Goal: Book appointment/travel/reservation

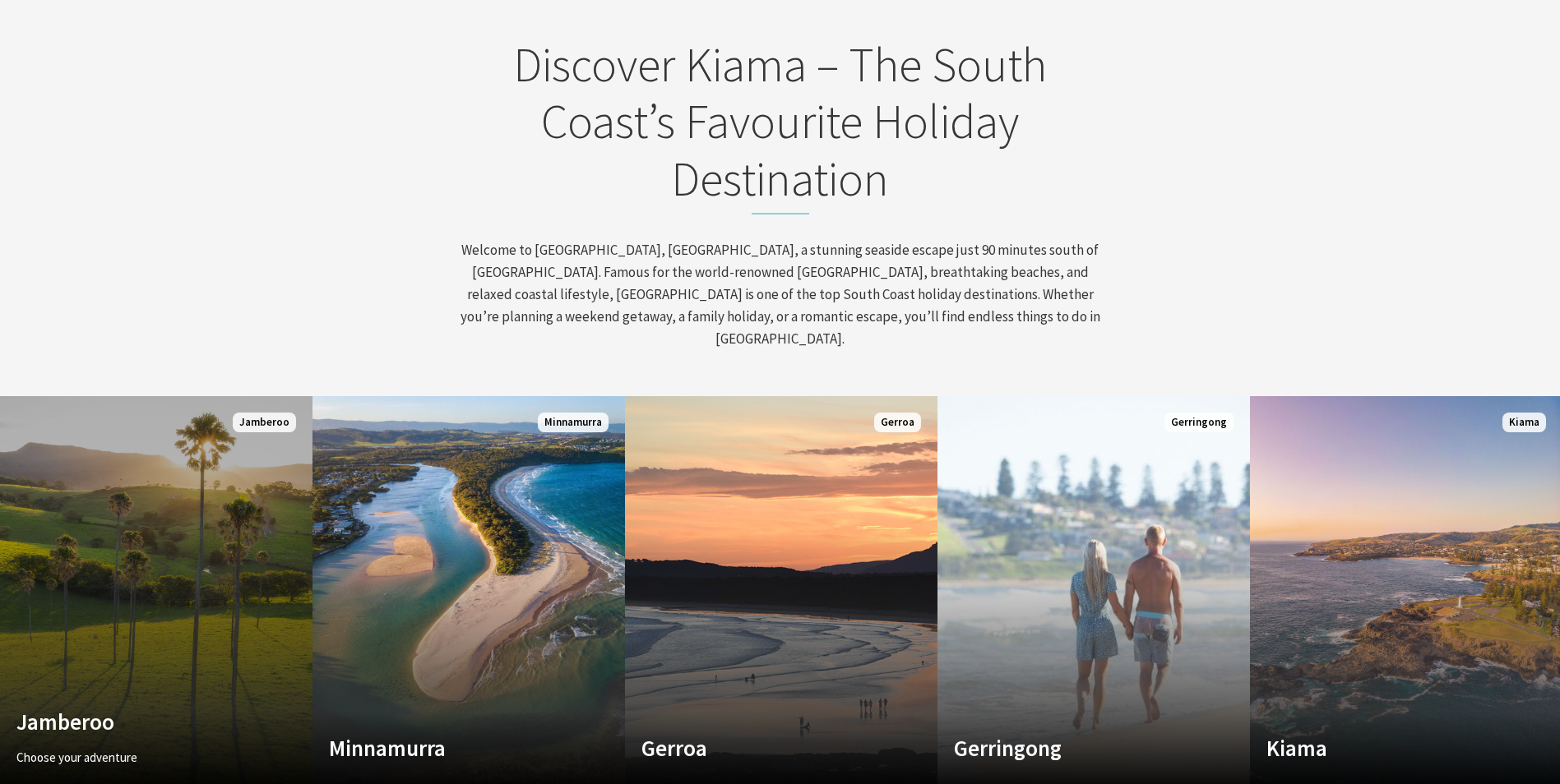
scroll to position [822, 0]
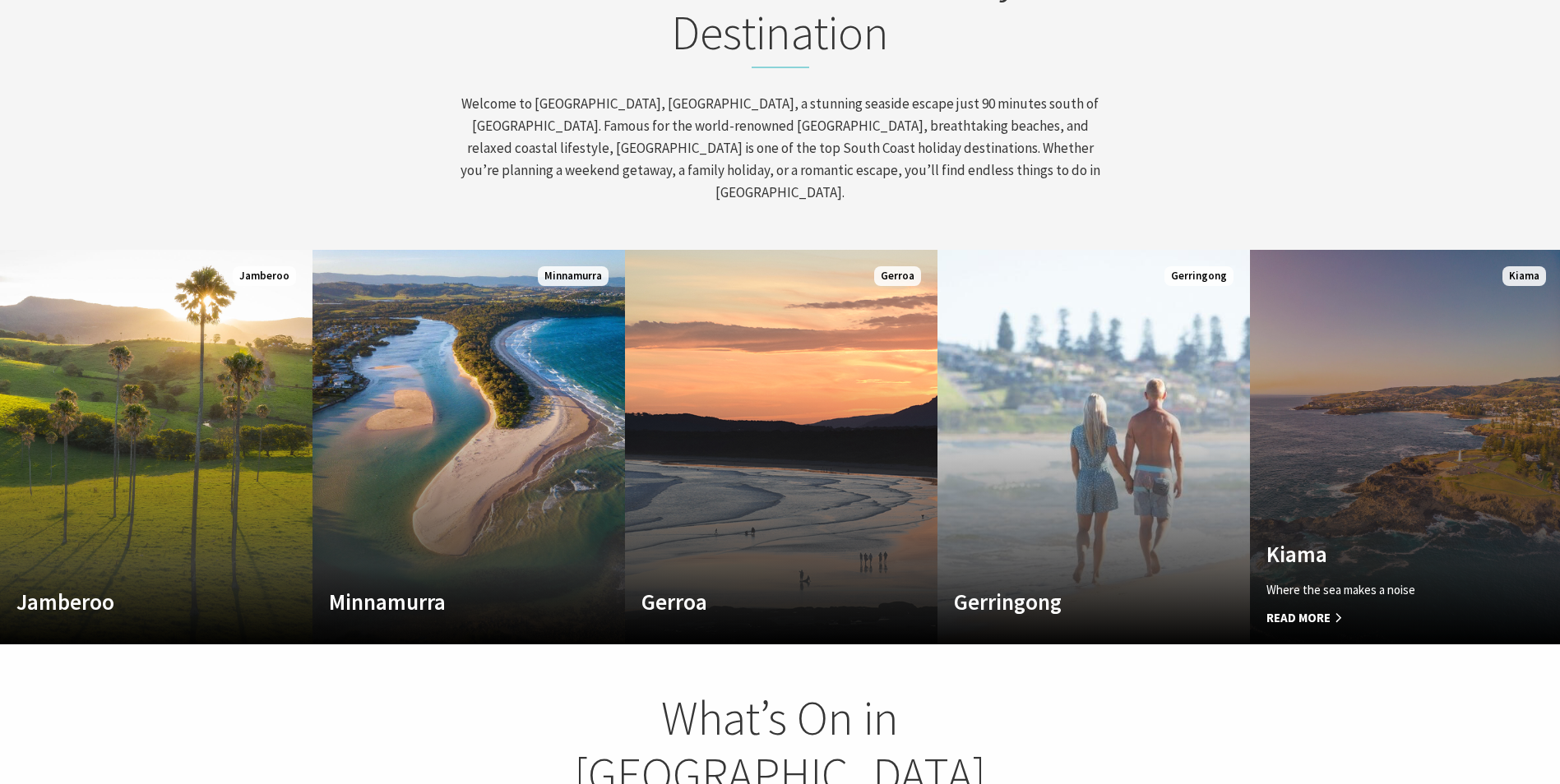
click at [1443, 426] on link "Custom Image Used [GEOGRAPHIC_DATA] Where the sea makes a noise Read More [GEOG…" at bounding box center [1406, 447] width 313 height 395
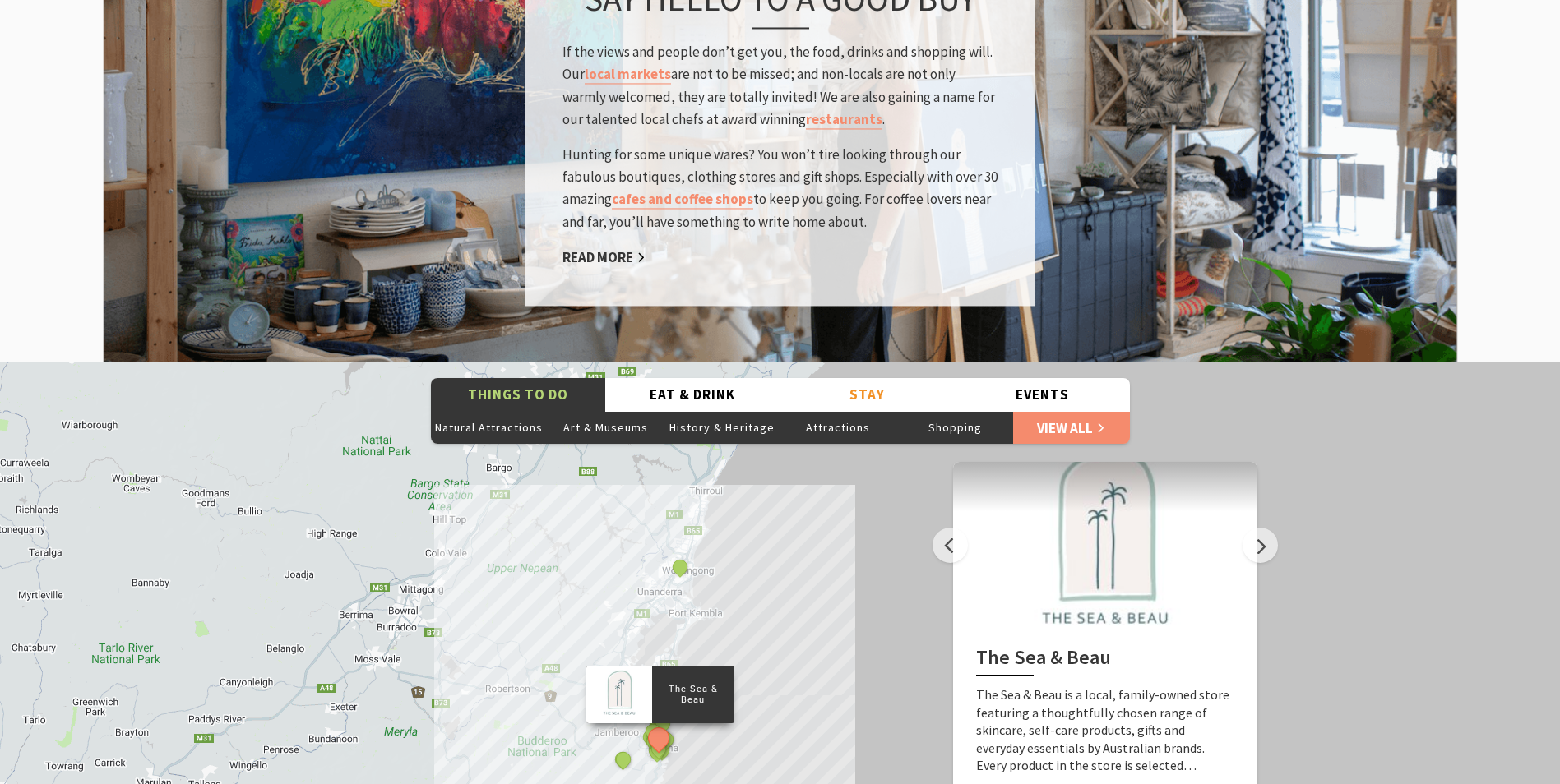
scroll to position [2877, 0]
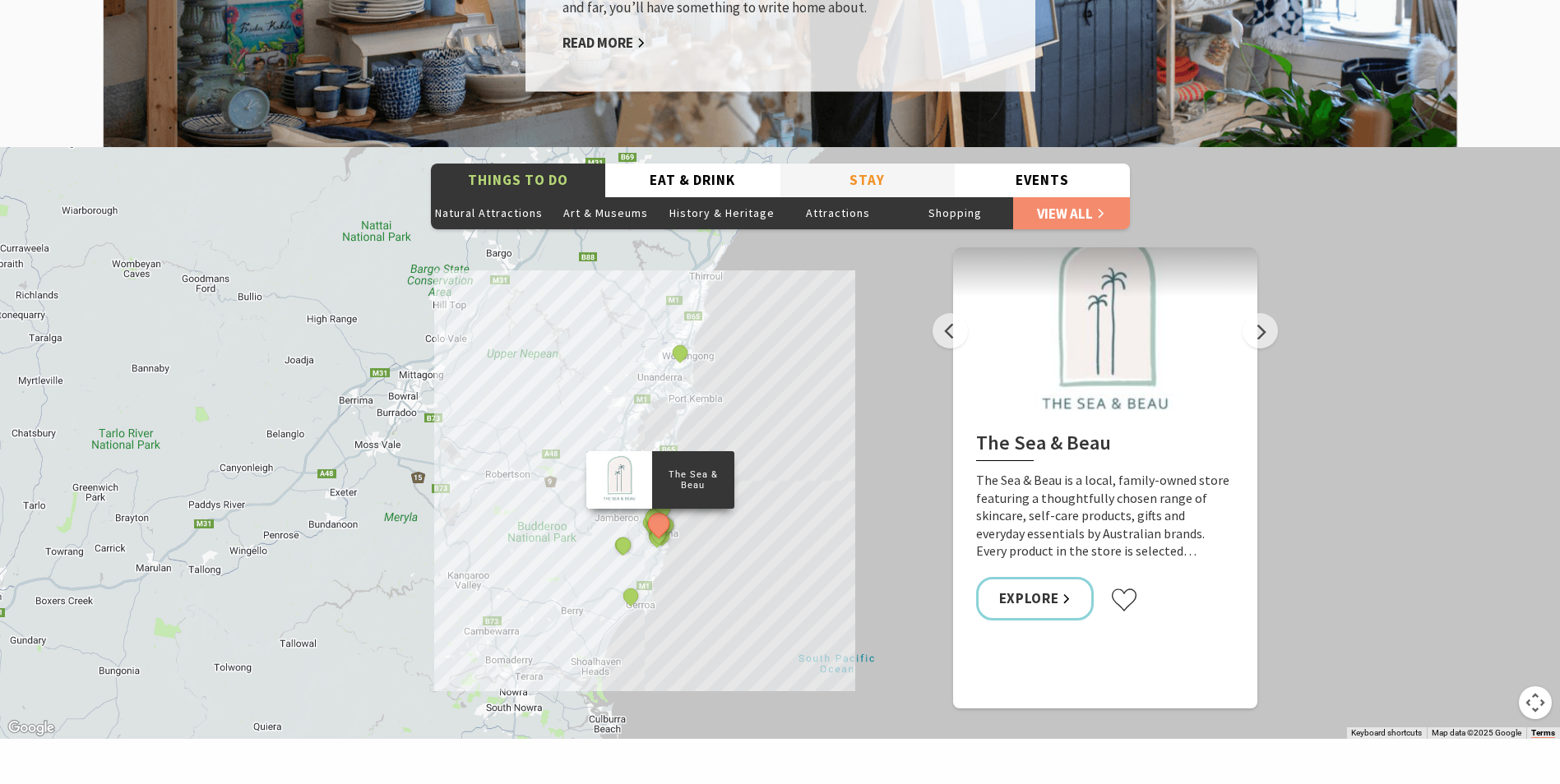
click at [879, 163] on button "Stay" at bounding box center [868, 180] width 176 height 34
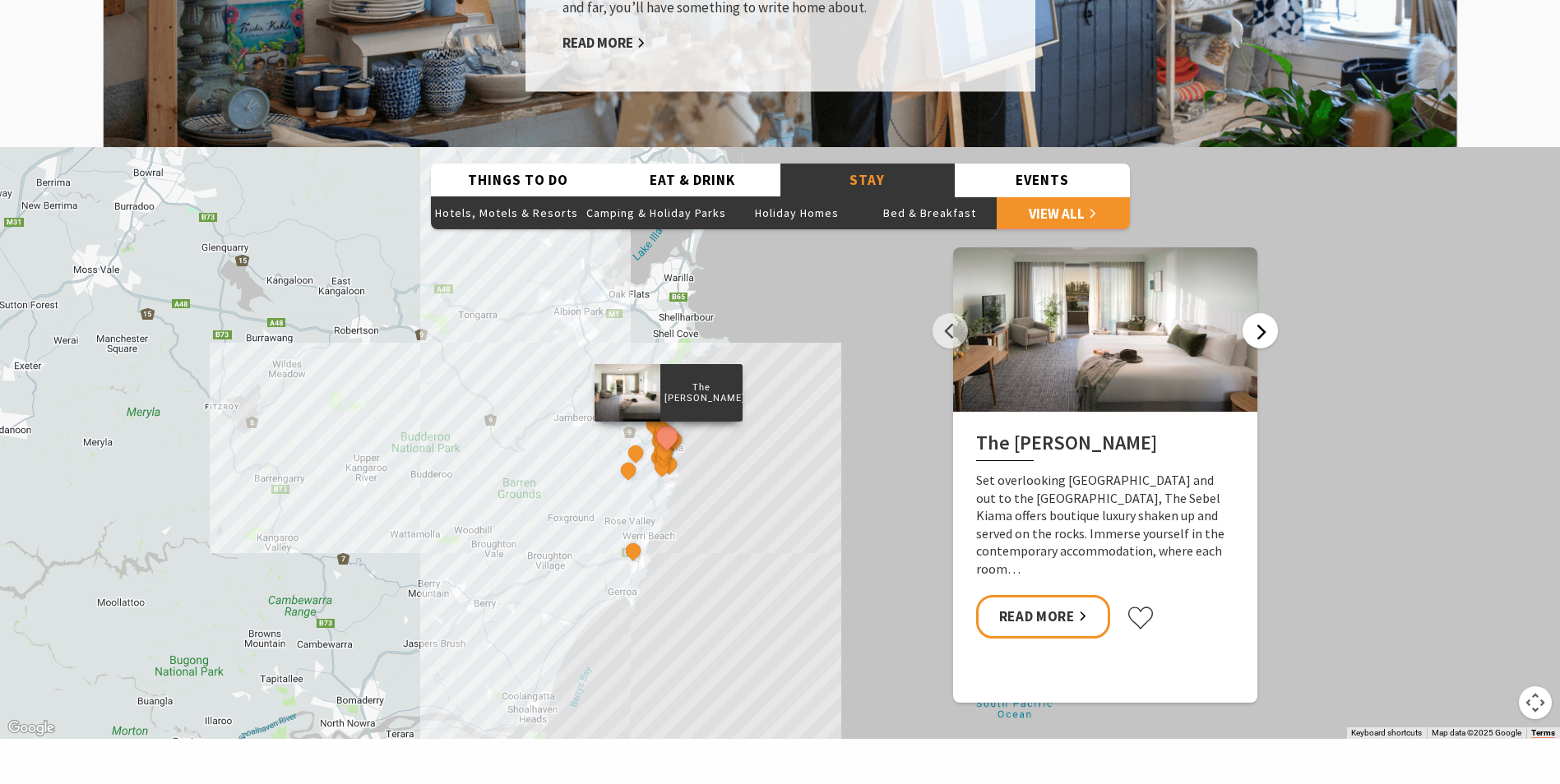
click at [1259, 314] on button "Next" at bounding box center [1260, 331] width 35 height 35
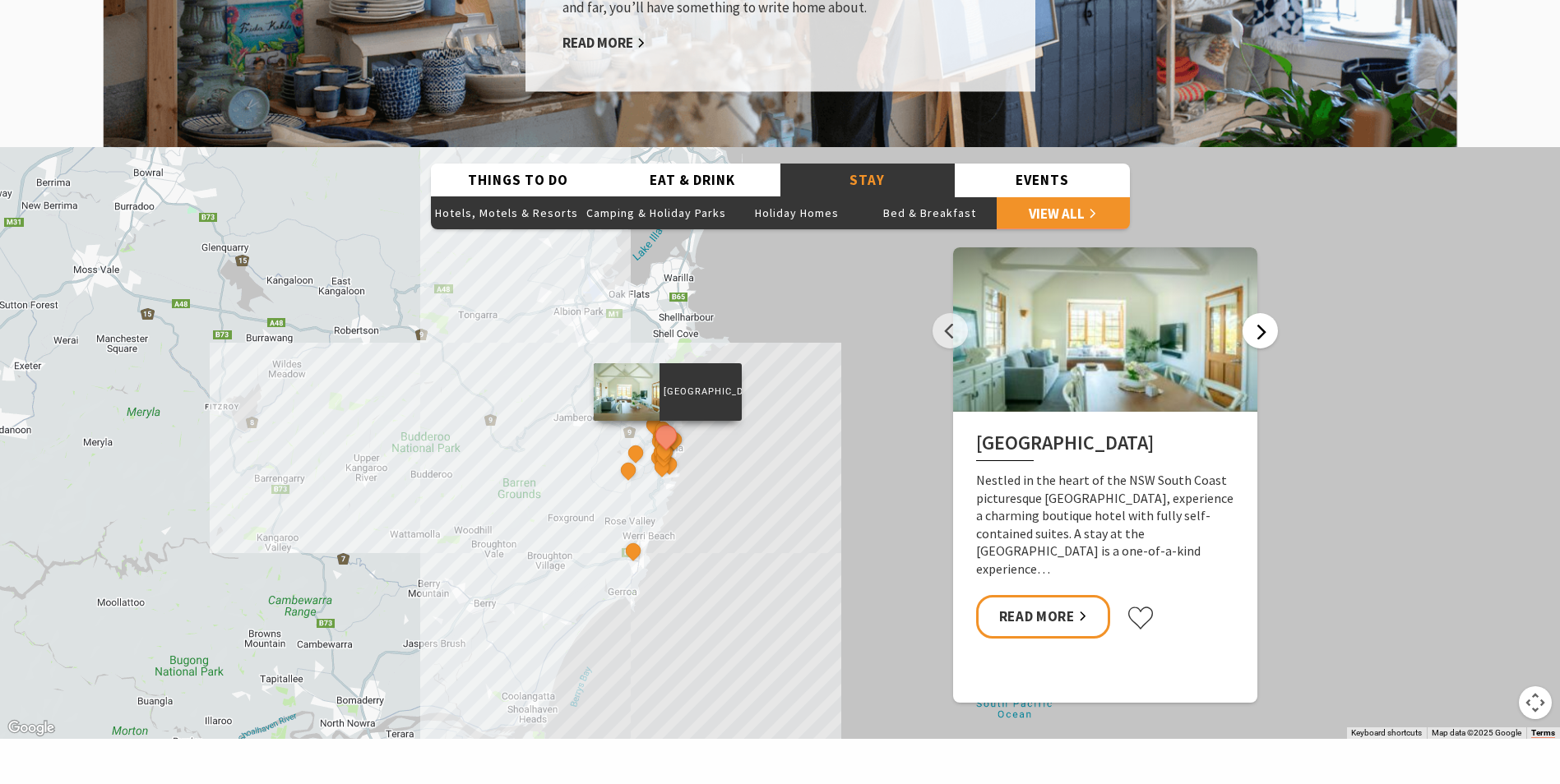
click at [1259, 314] on button "Next" at bounding box center [1260, 331] width 35 height 35
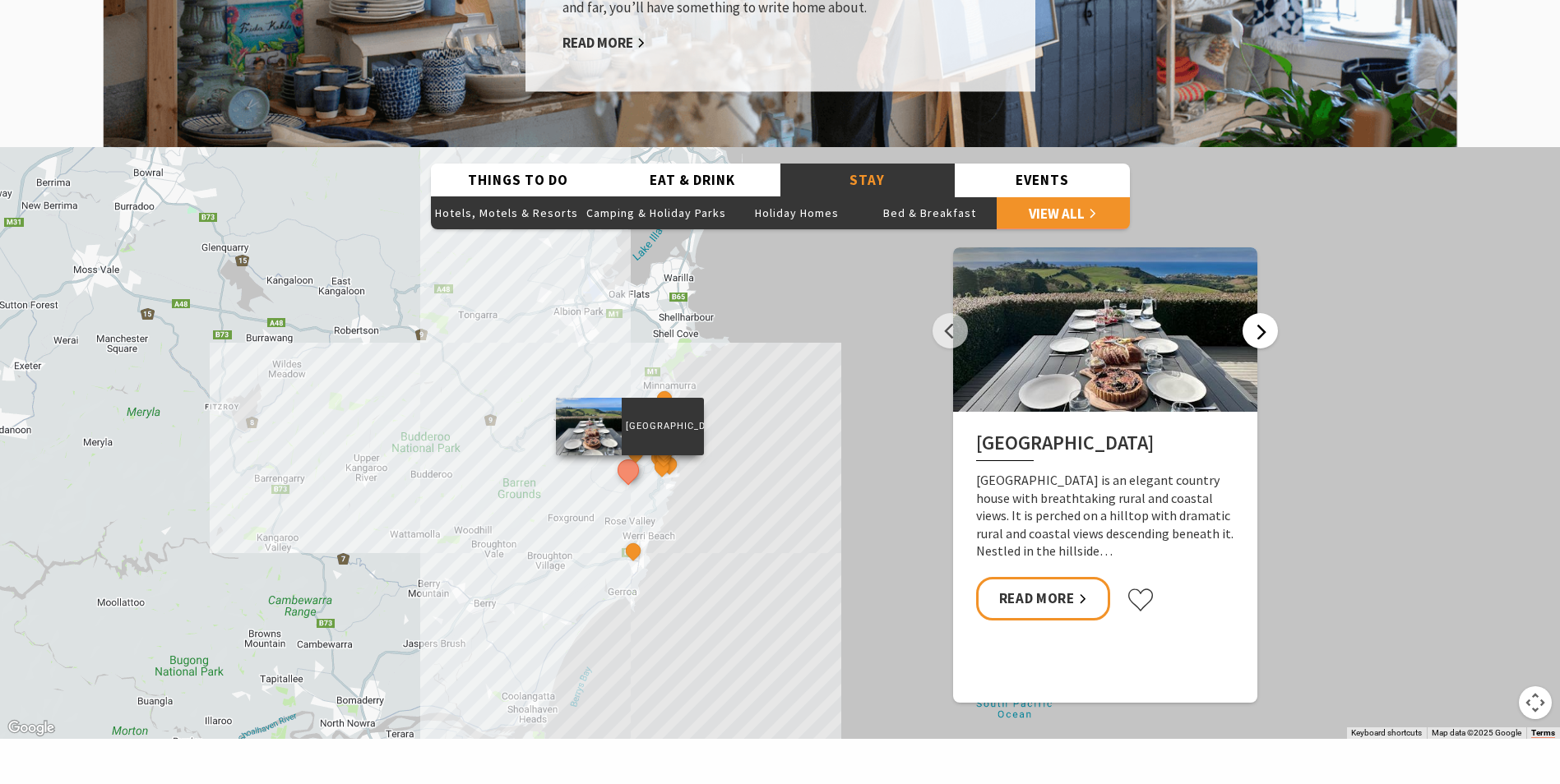
click at [1259, 314] on button "Next" at bounding box center [1260, 331] width 35 height 35
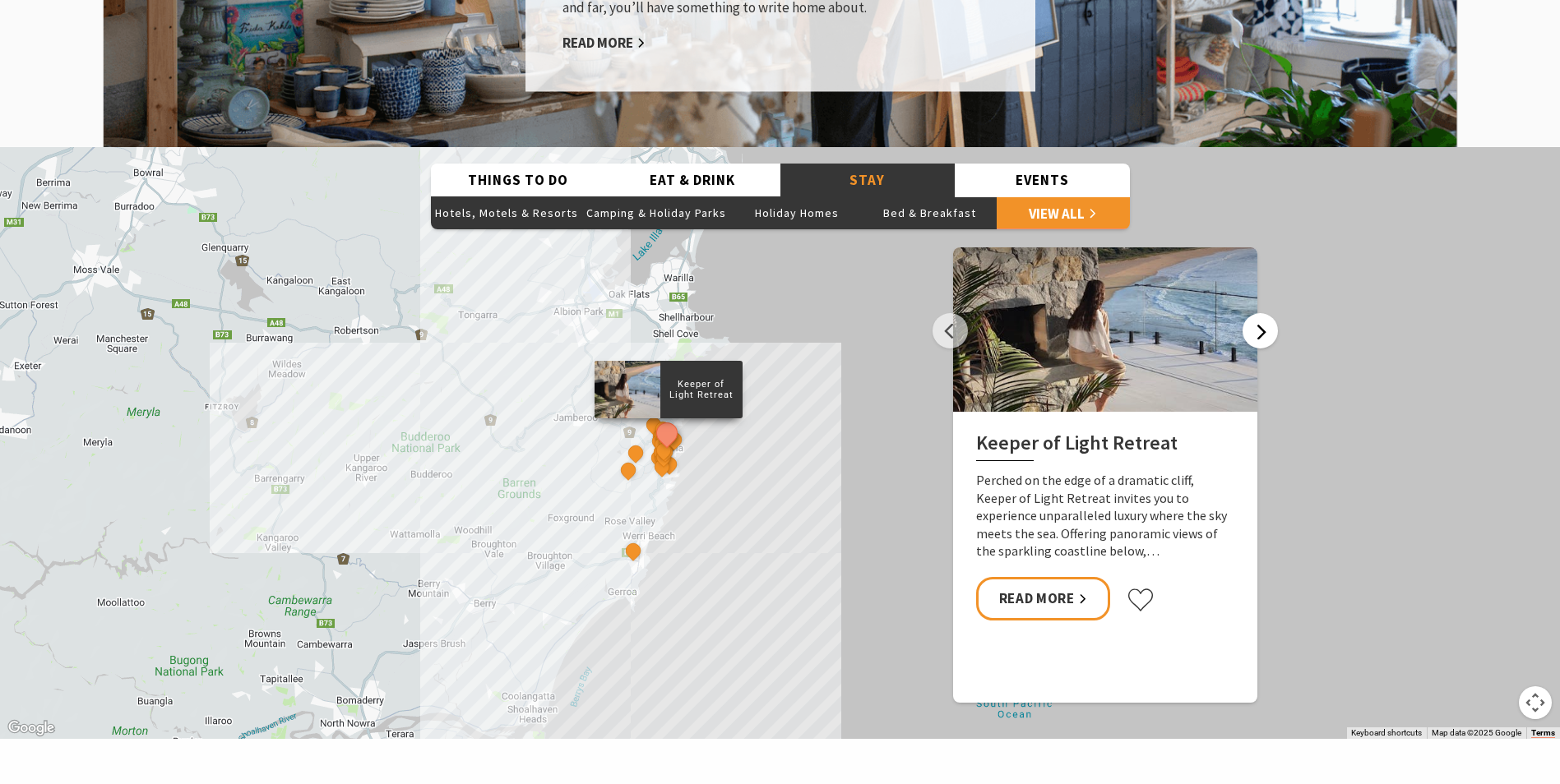
click at [1259, 314] on button "Next" at bounding box center [1260, 331] width 35 height 35
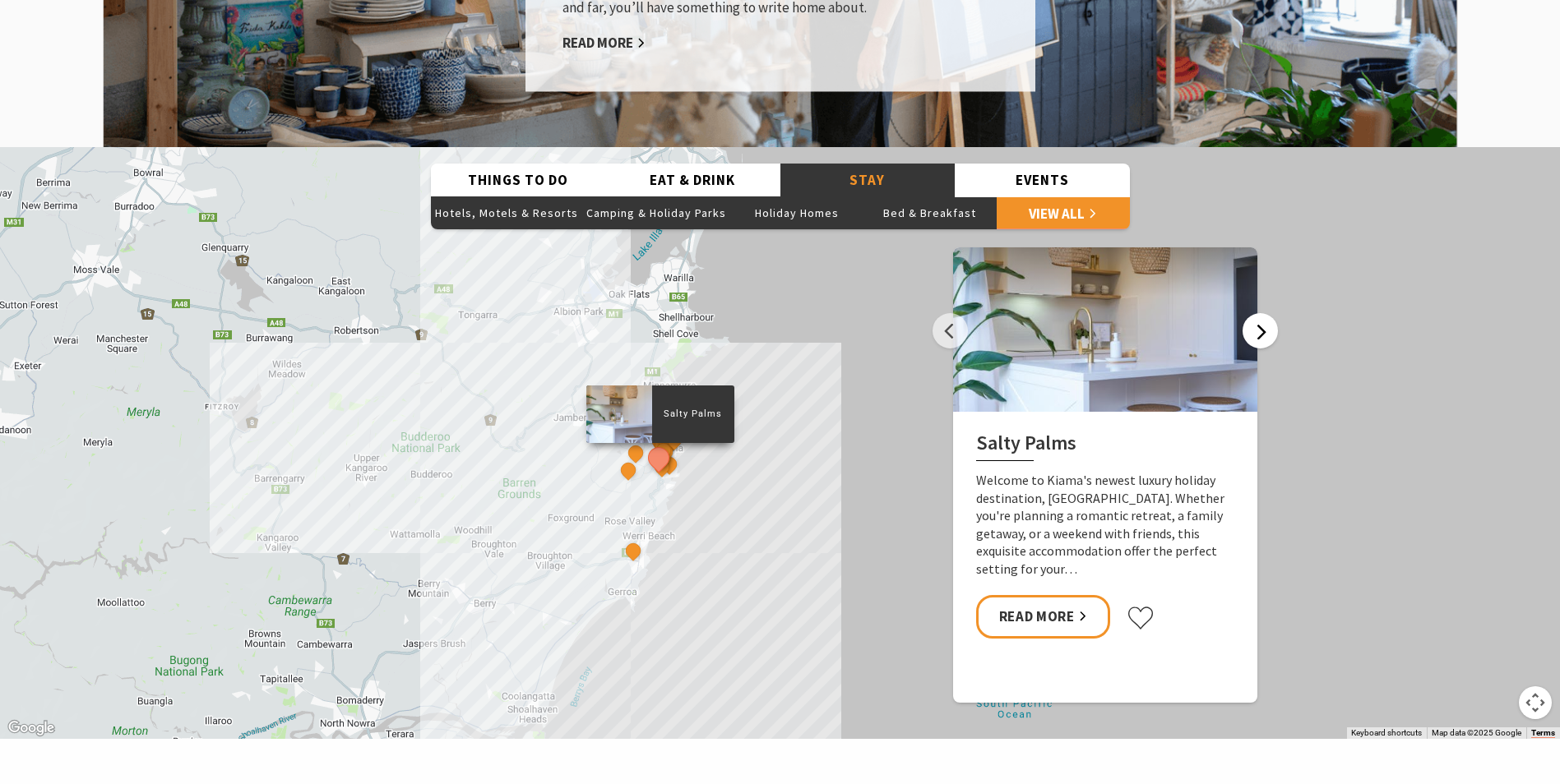
click at [1259, 314] on button "Next" at bounding box center [1260, 331] width 35 height 35
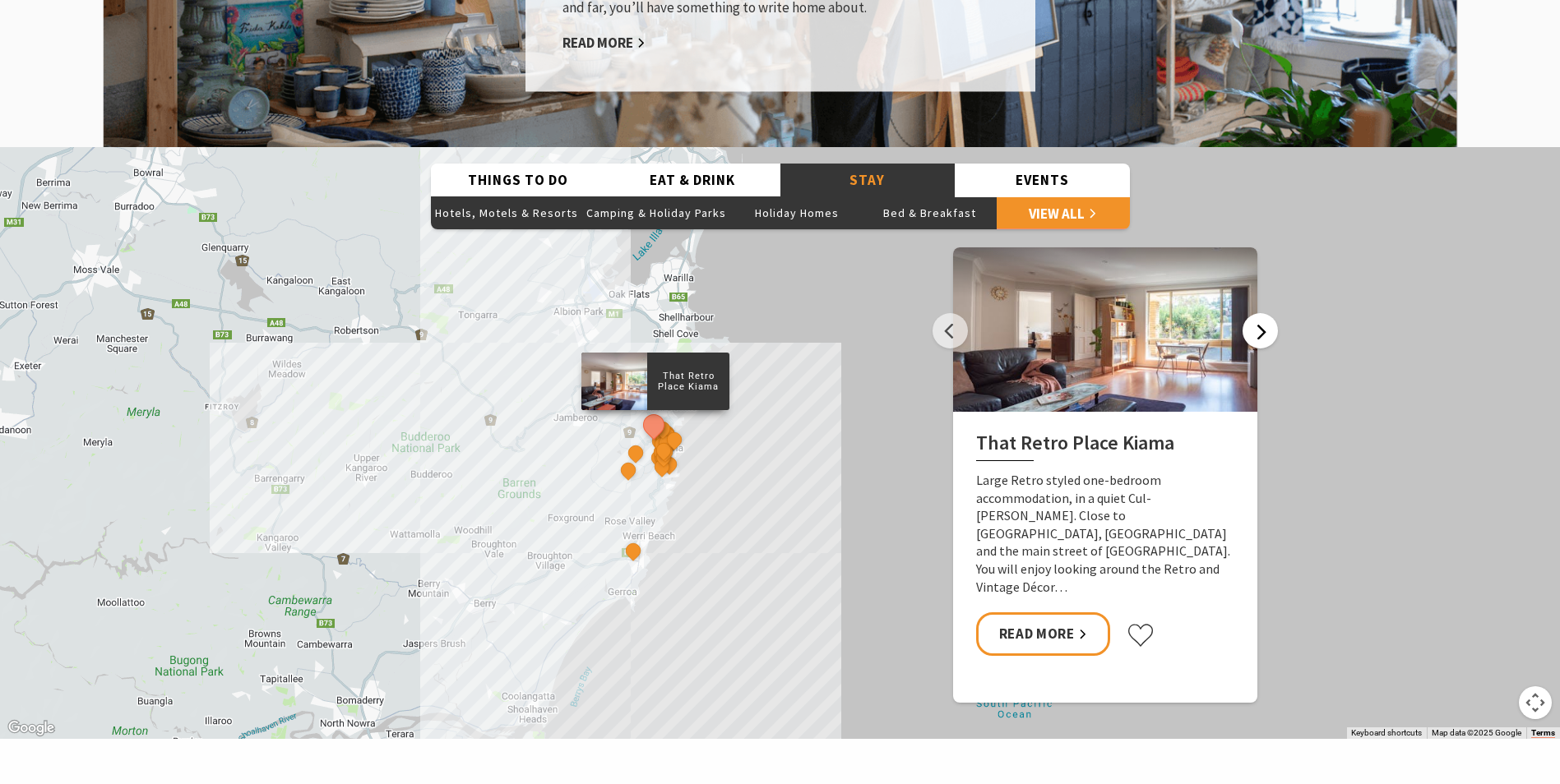
click at [1259, 314] on button "Next" at bounding box center [1260, 331] width 35 height 35
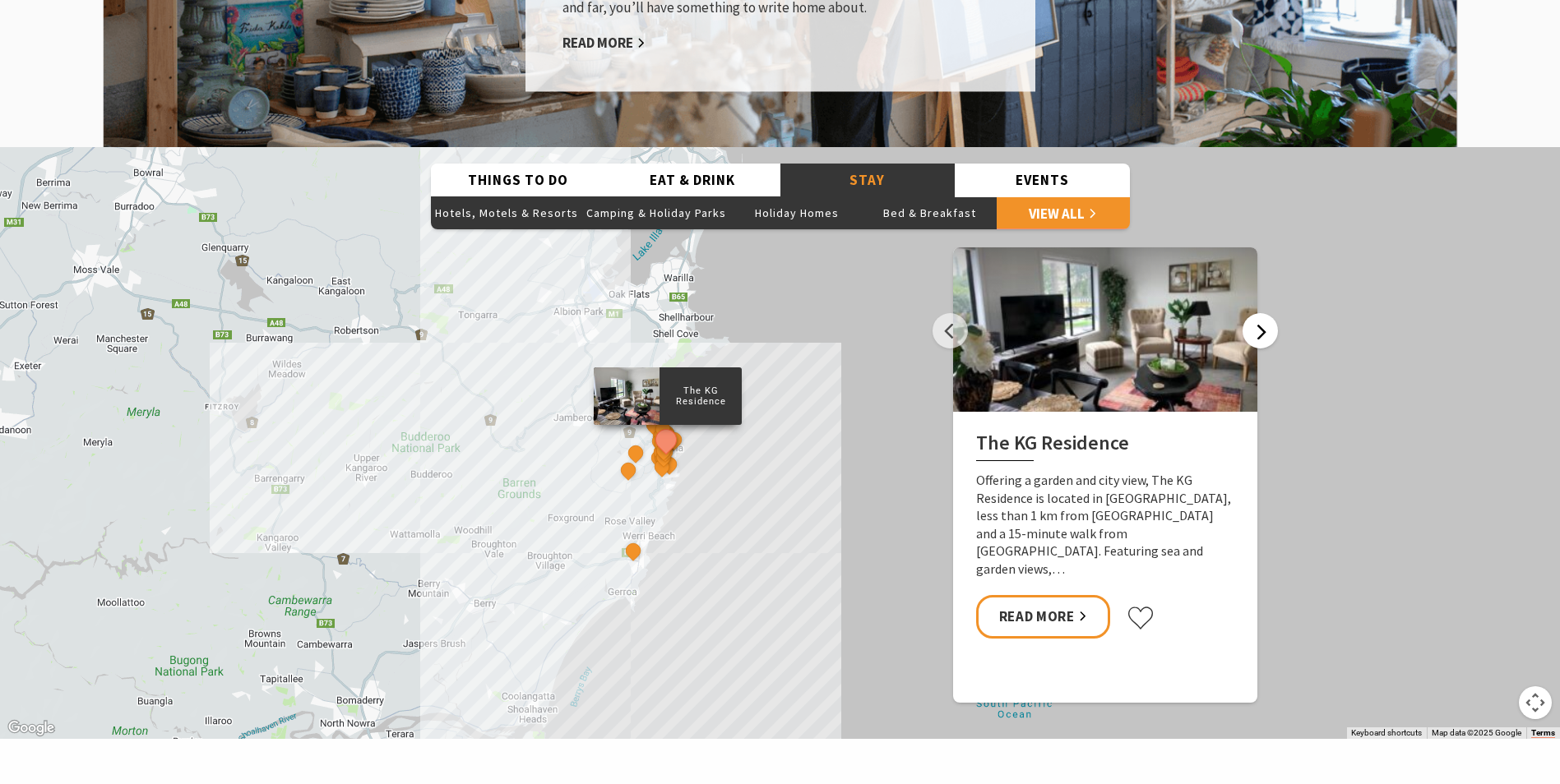
click at [1258, 314] on button "Next" at bounding box center [1260, 331] width 35 height 35
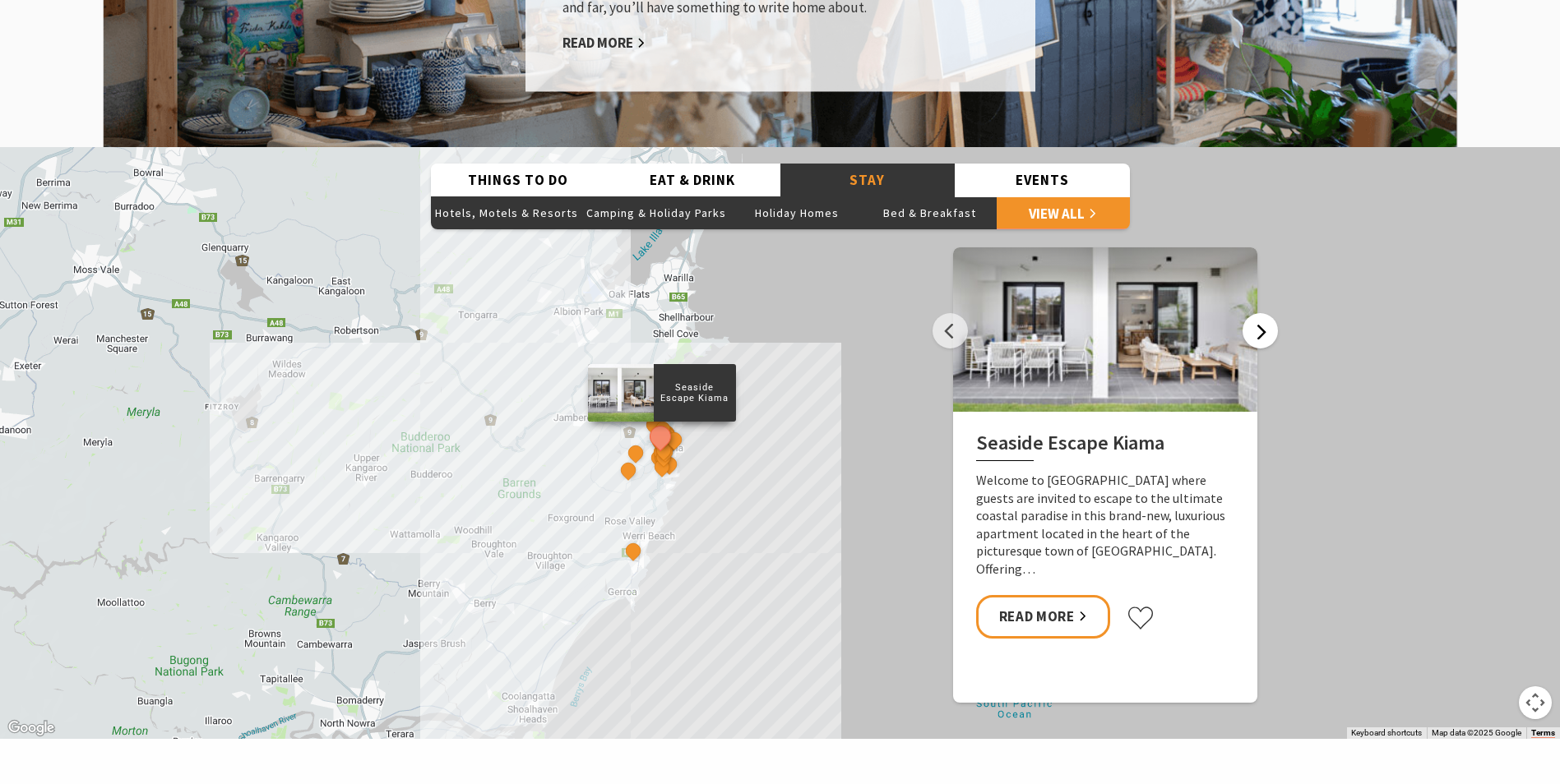
click at [1259, 314] on button "Next" at bounding box center [1260, 331] width 35 height 35
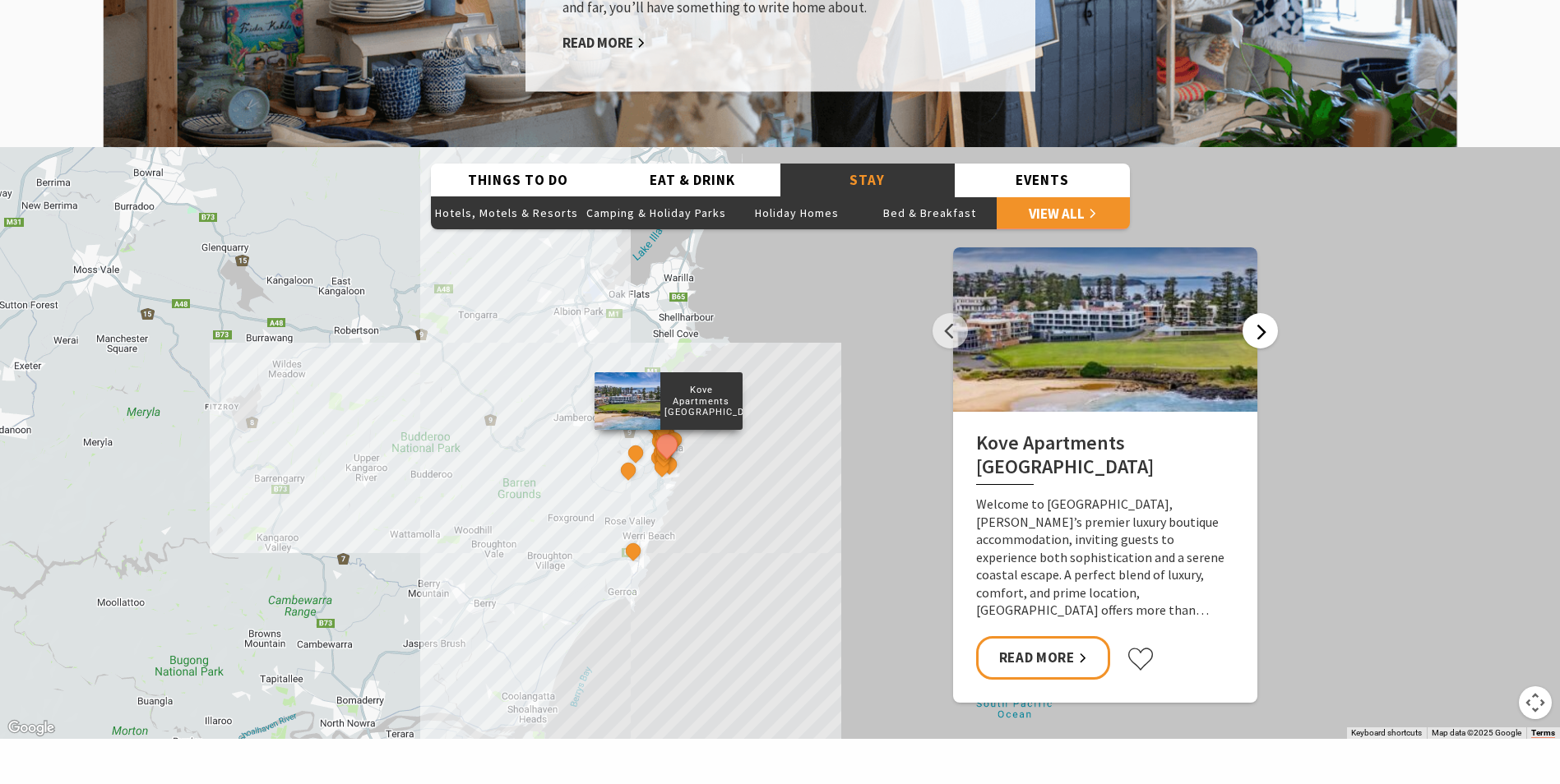
click at [1259, 314] on button "Next" at bounding box center [1260, 331] width 35 height 35
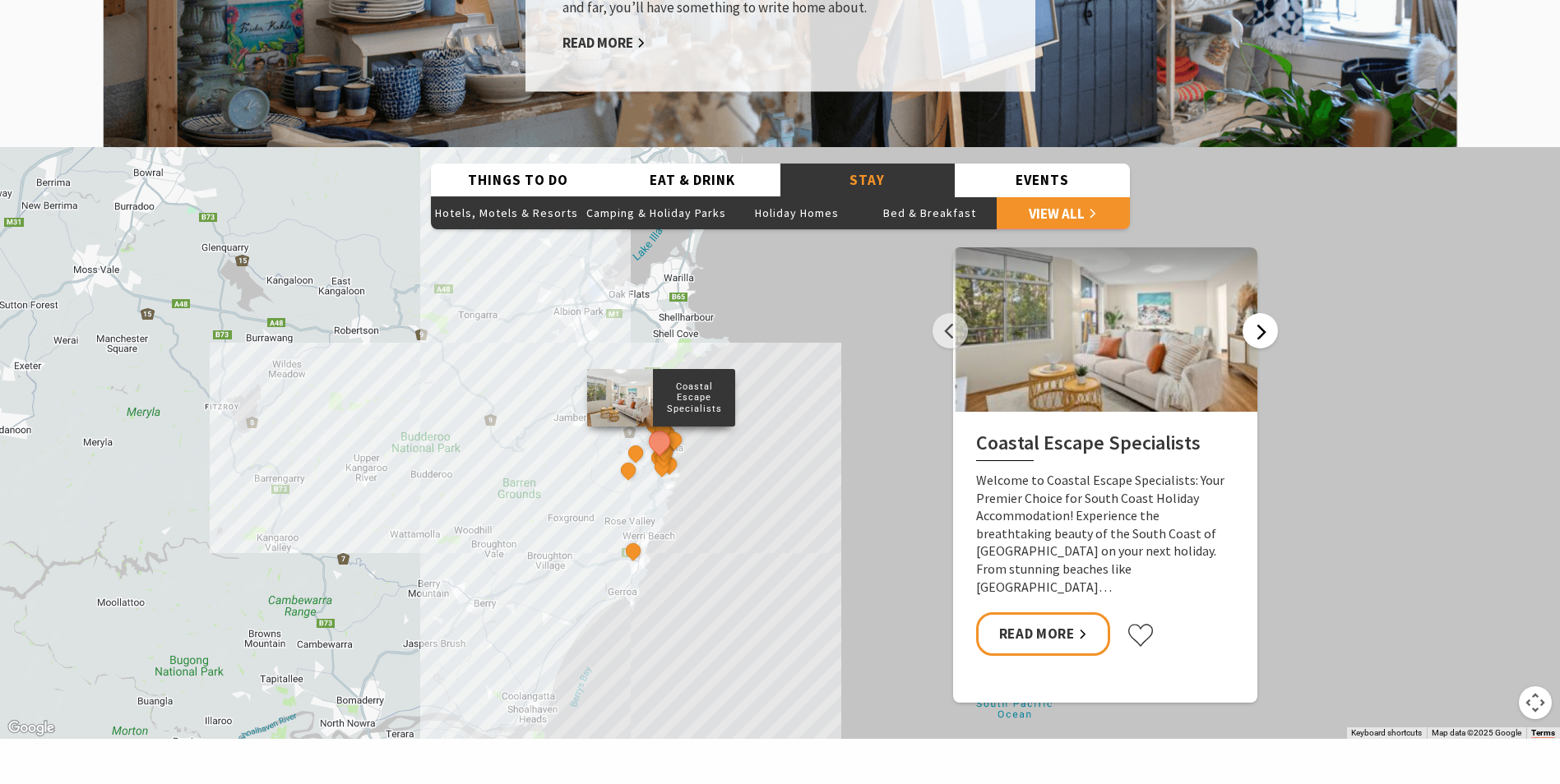
click at [1259, 314] on button "Next" at bounding box center [1260, 331] width 35 height 35
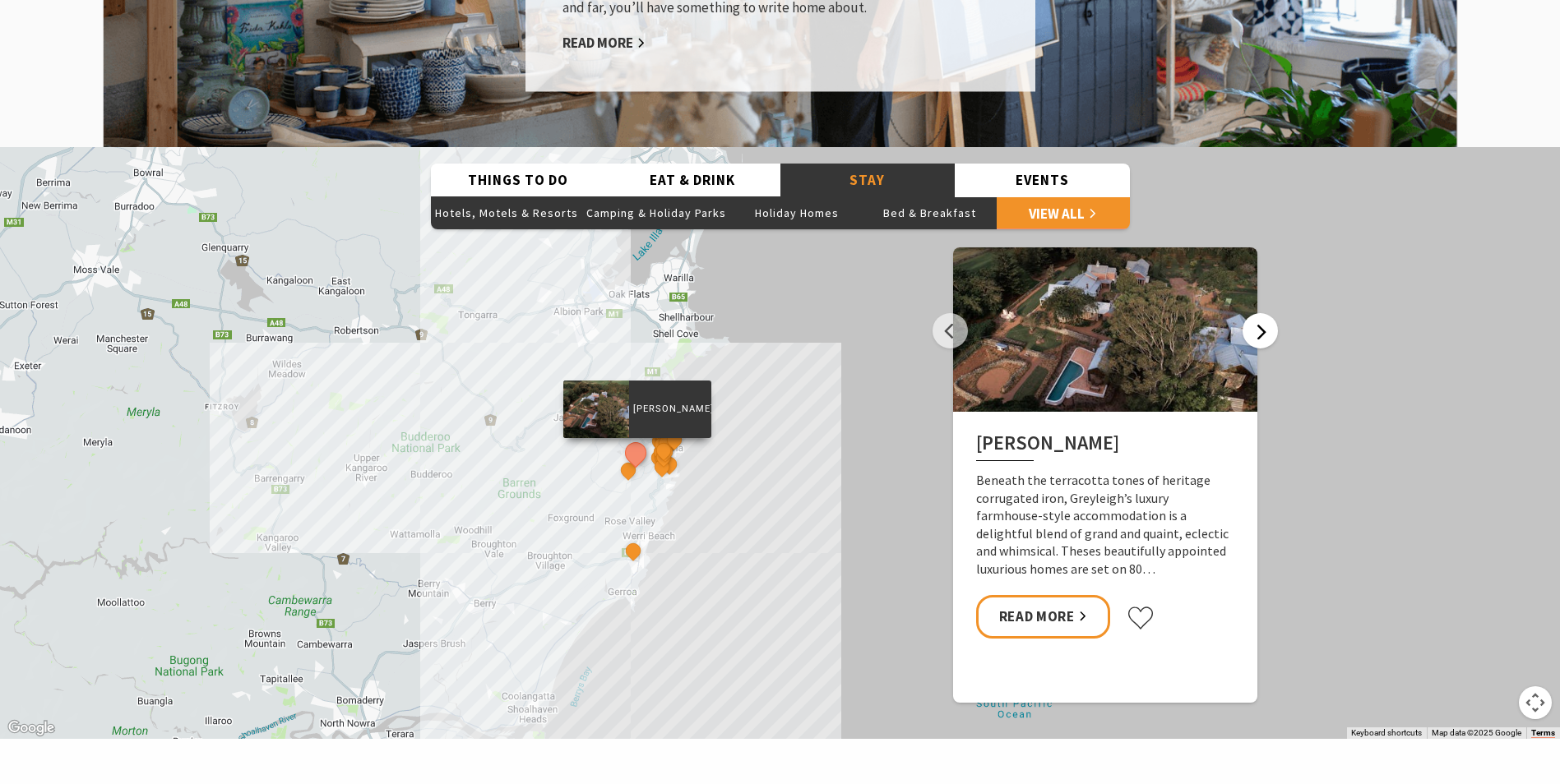
click at [1259, 314] on button "Next" at bounding box center [1260, 331] width 35 height 35
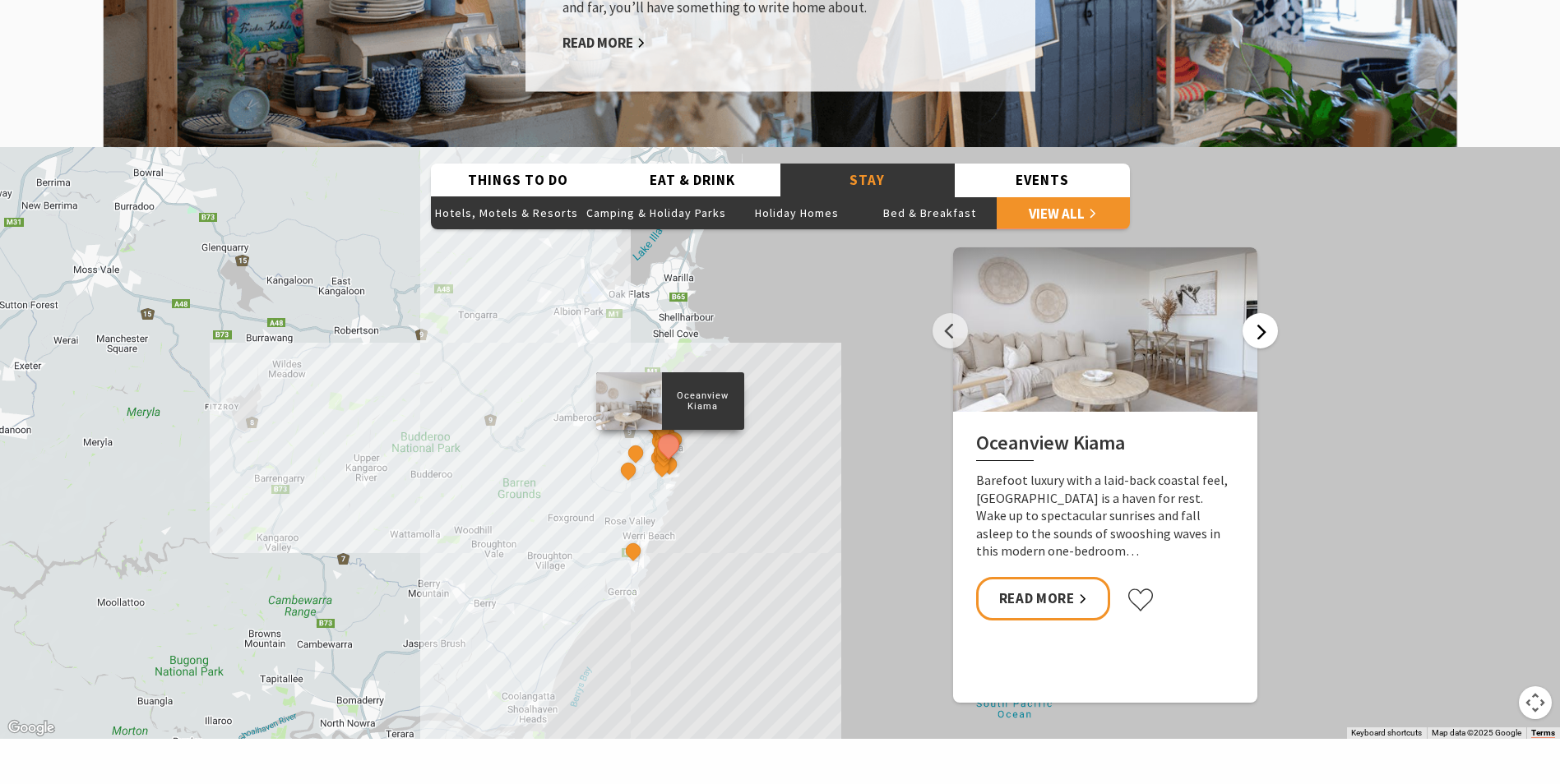
click at [1259, 314] on button "Next" at bounding box center [1260, 331] width 35 height 35
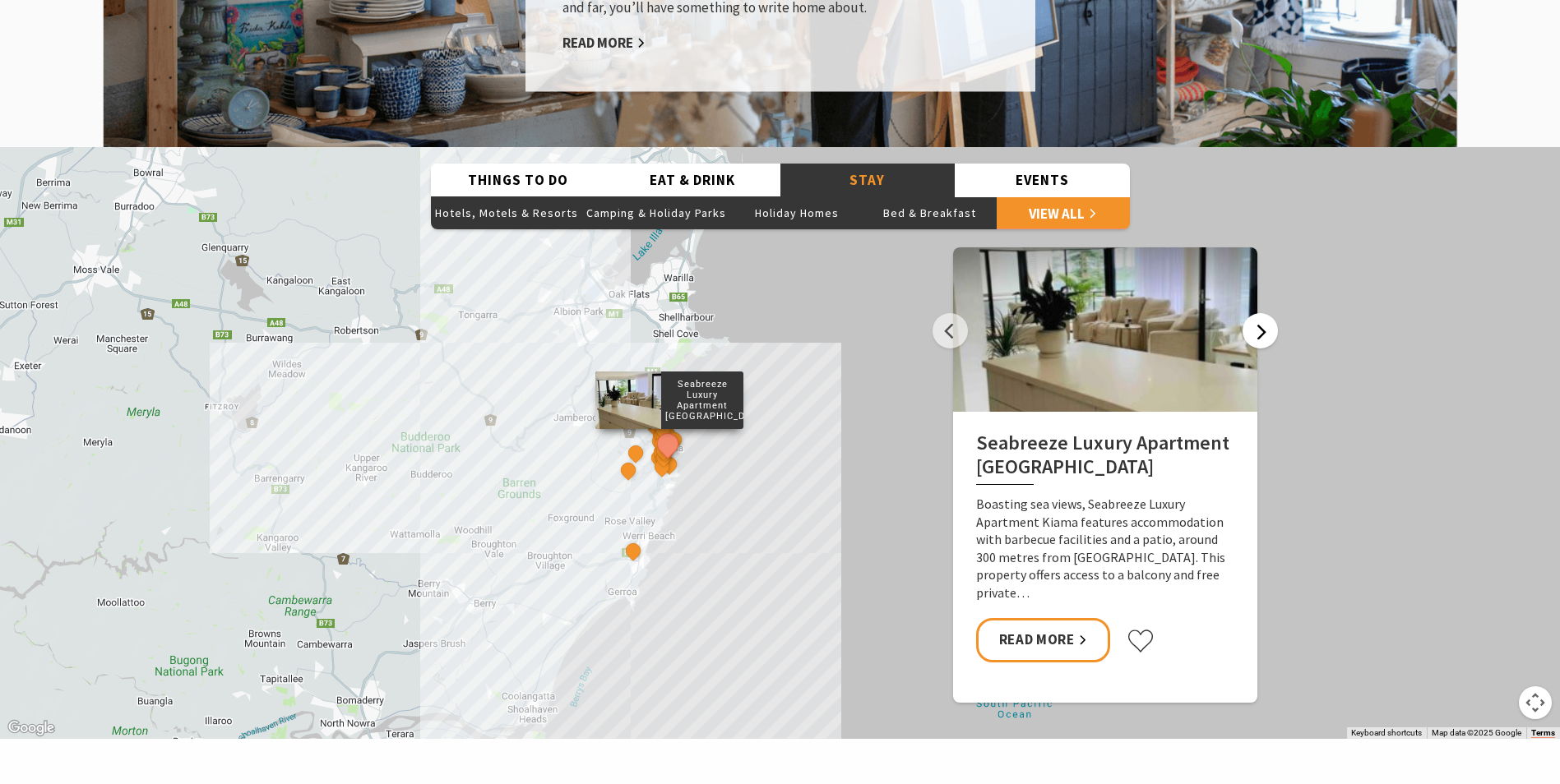
click at [1259, 314] on button "Next" at bounding box center [1260, 331] width 35 height 35
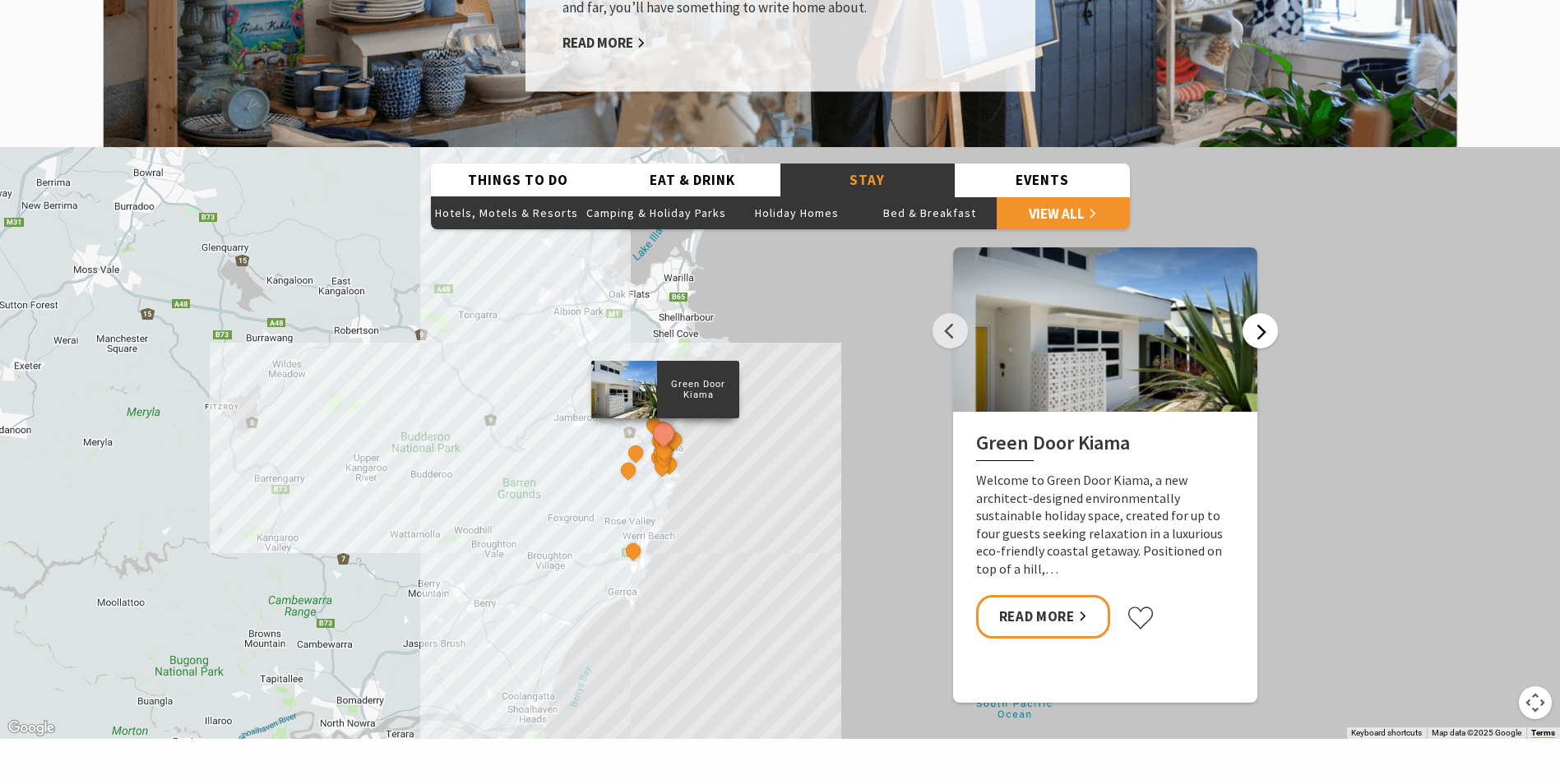
click at [1259, 314] on button "Next" at bounding box center [1260, 331] width 35 height 35
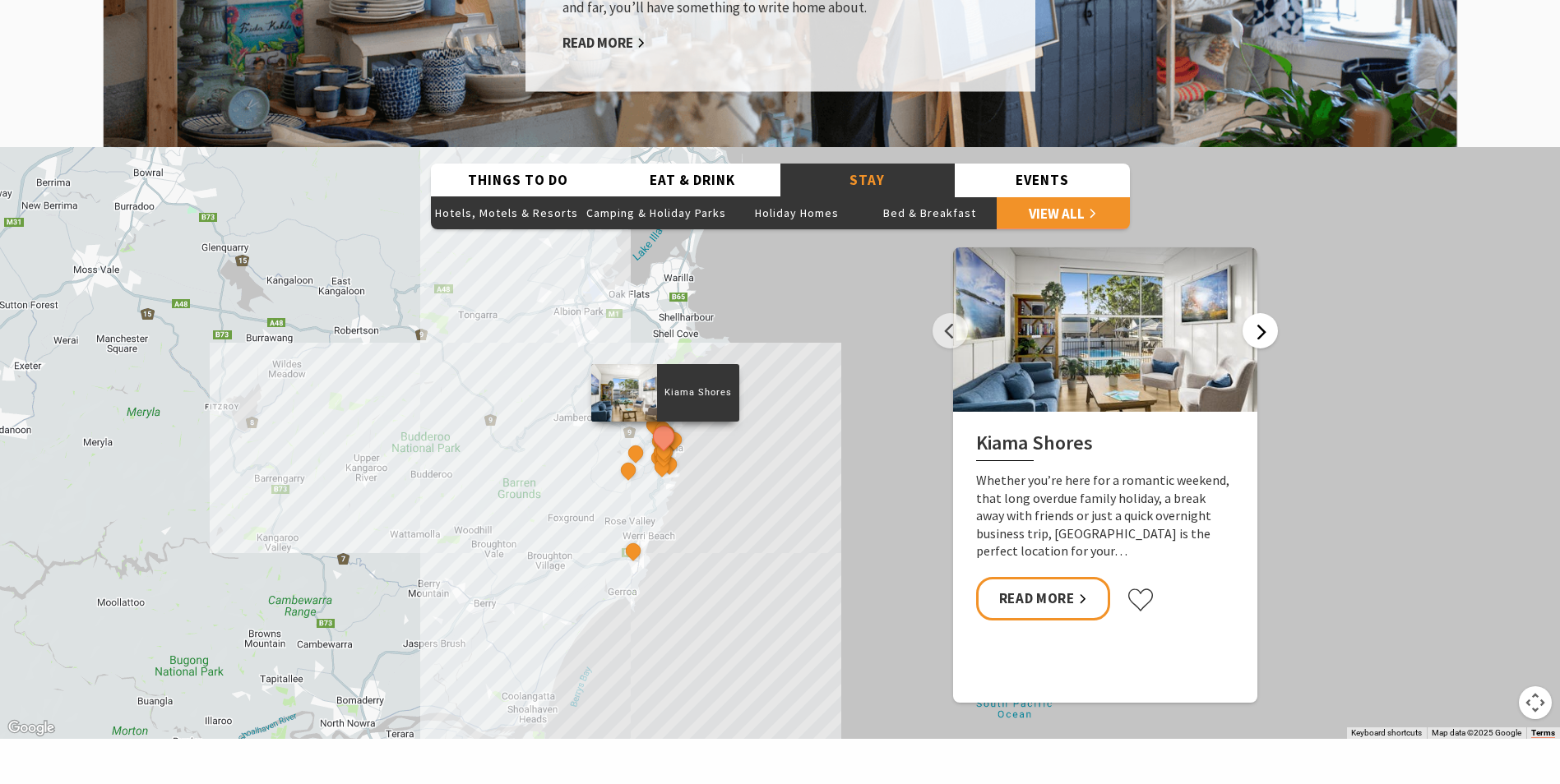
click at [1259, 314] on button "Next" at bounding box center [1260, 331] width 35 height 35
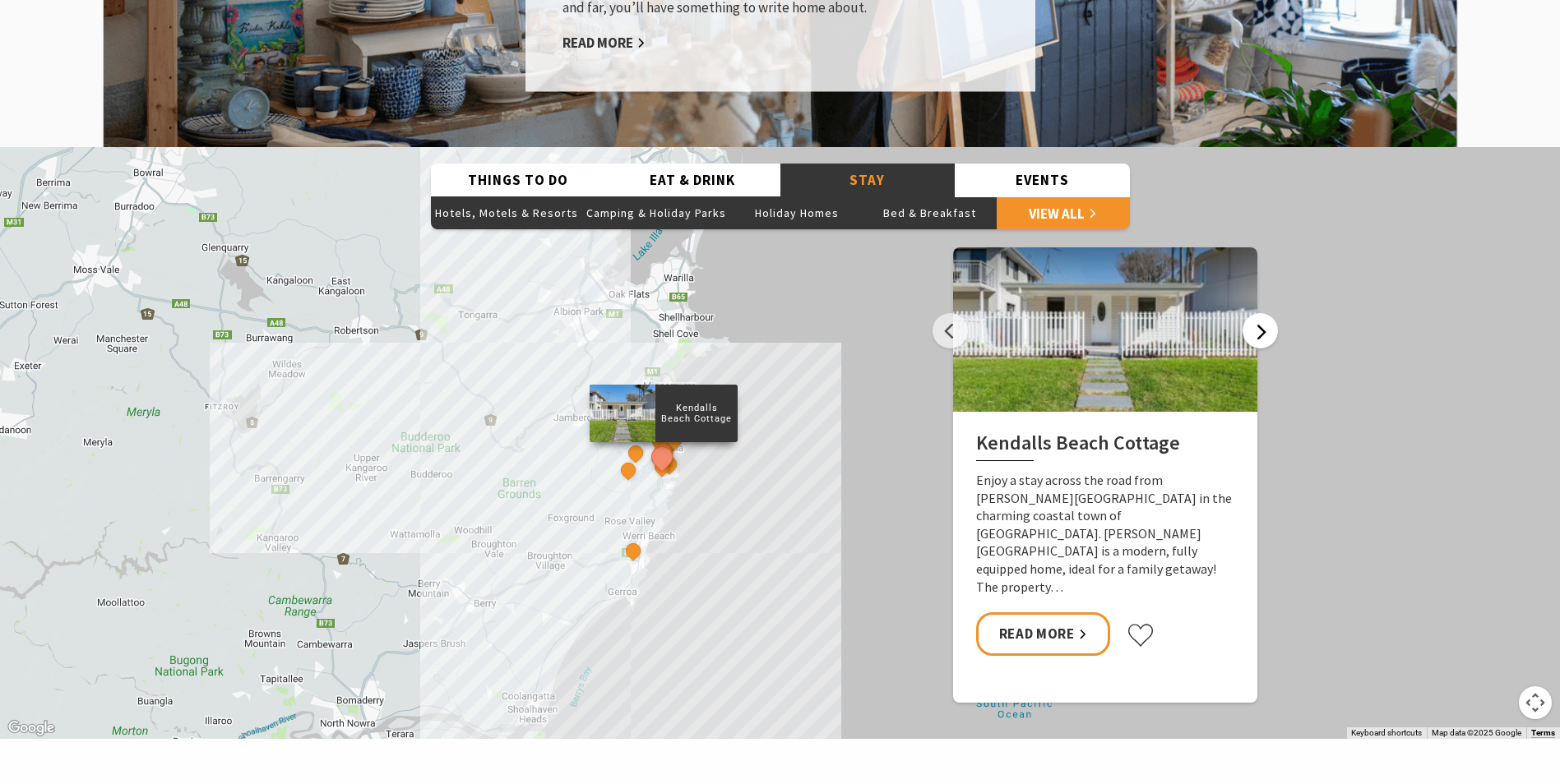
click at [1259, 314] on button "Next" at bounding box center [1260, 331] width 35 height 35
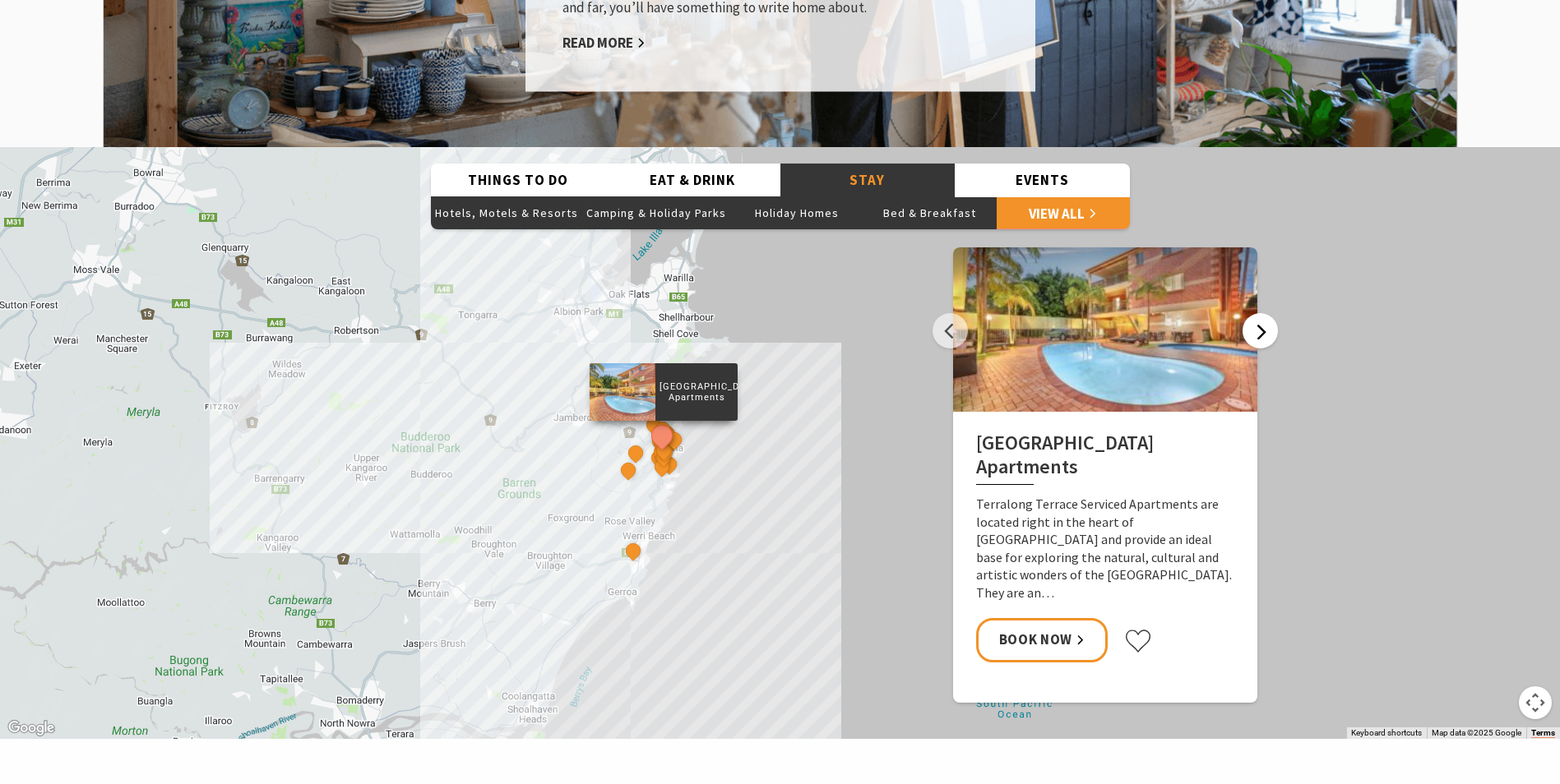
click at [1259, 314] on button "Next" at bounding box center [1260, 331] width 35 height 35
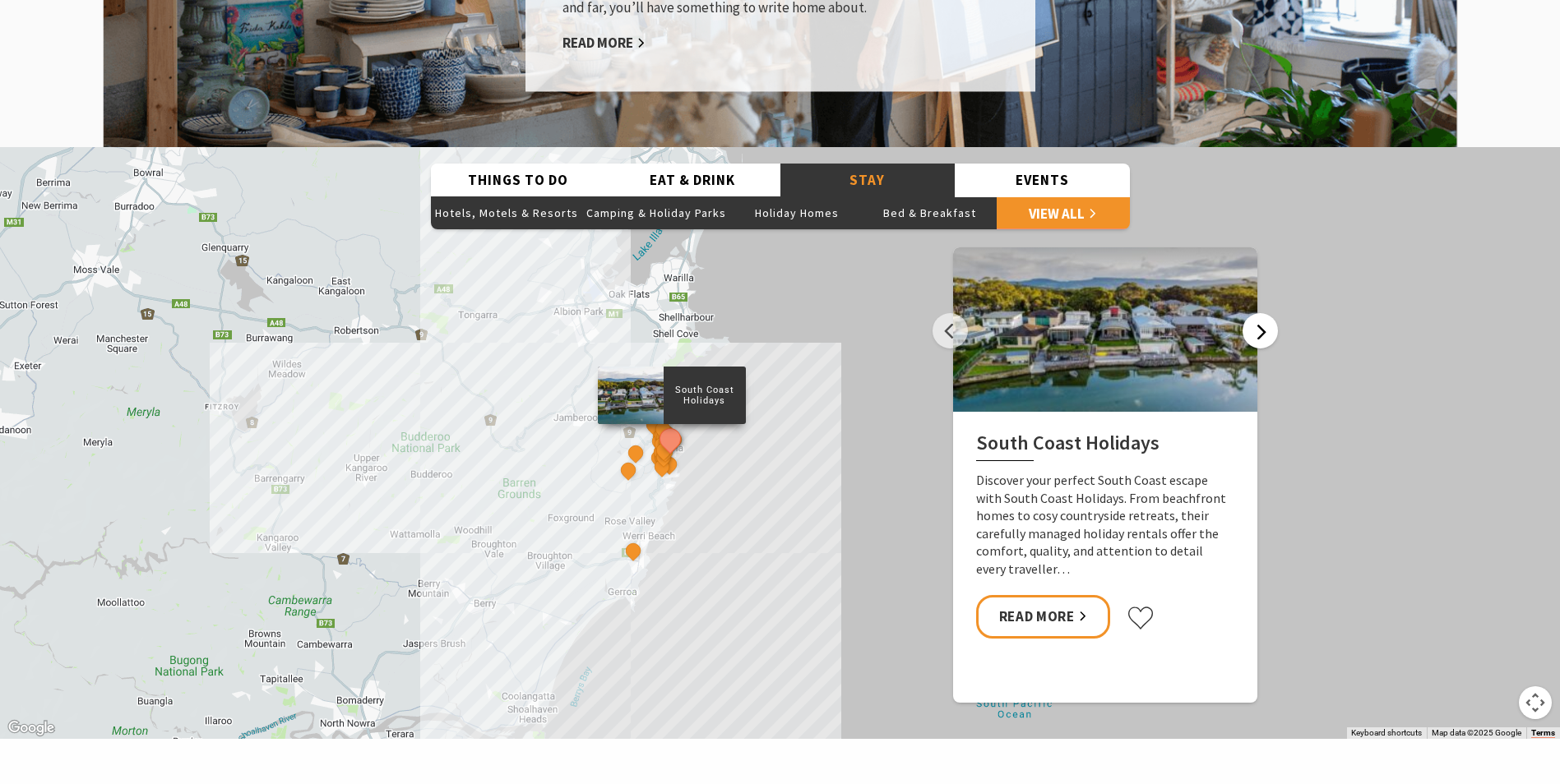
click at [1259, 314] on button "Next" at bounding box center [1260, 331] width 35 height 35
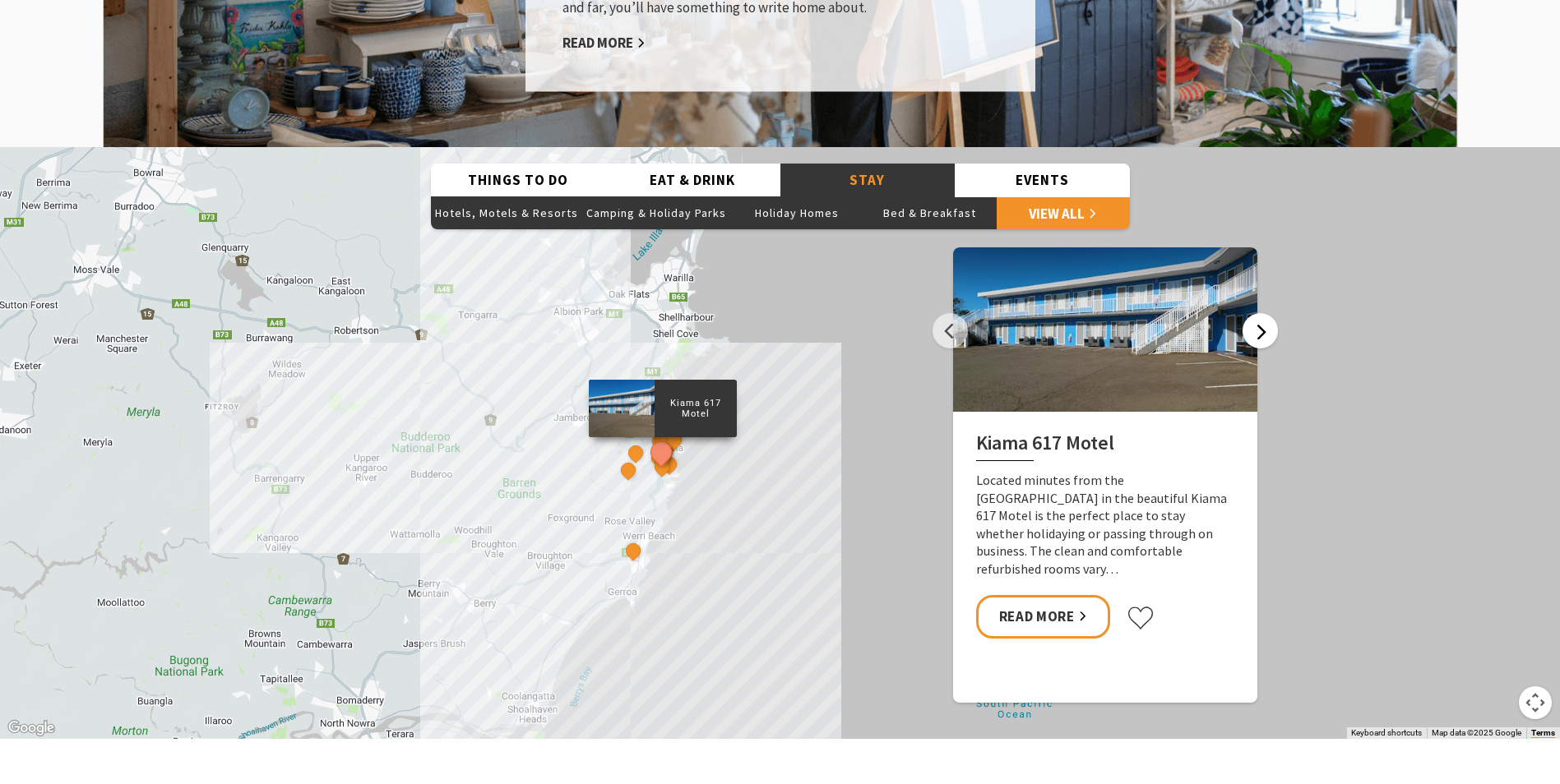
click at [1259, 314] on button "Next" at bounding box center [1260, 331] width 35 height 35
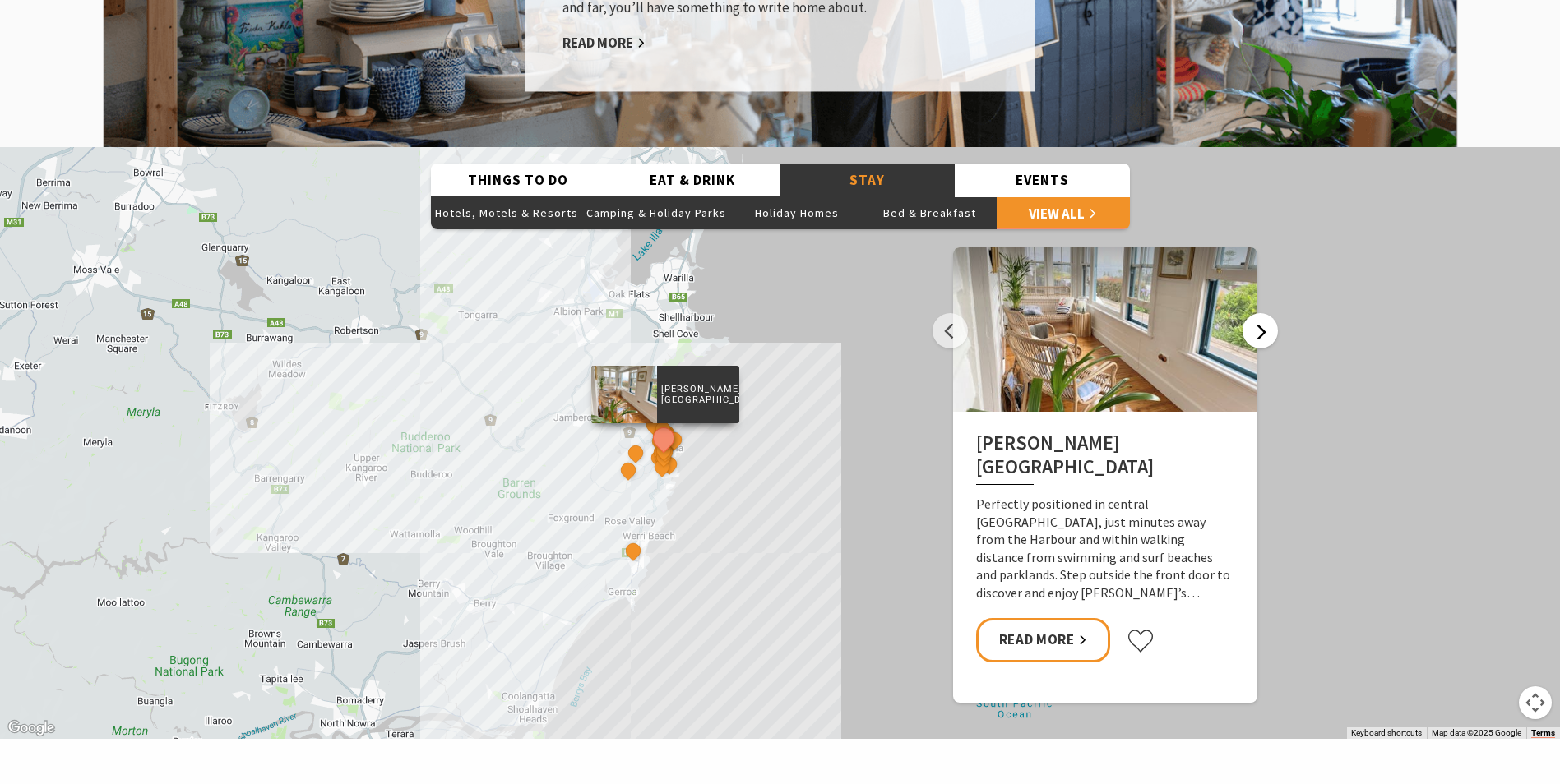
click at [1259, 314] on button "Next" at bounding box center [1260, 331] width 35 height 35
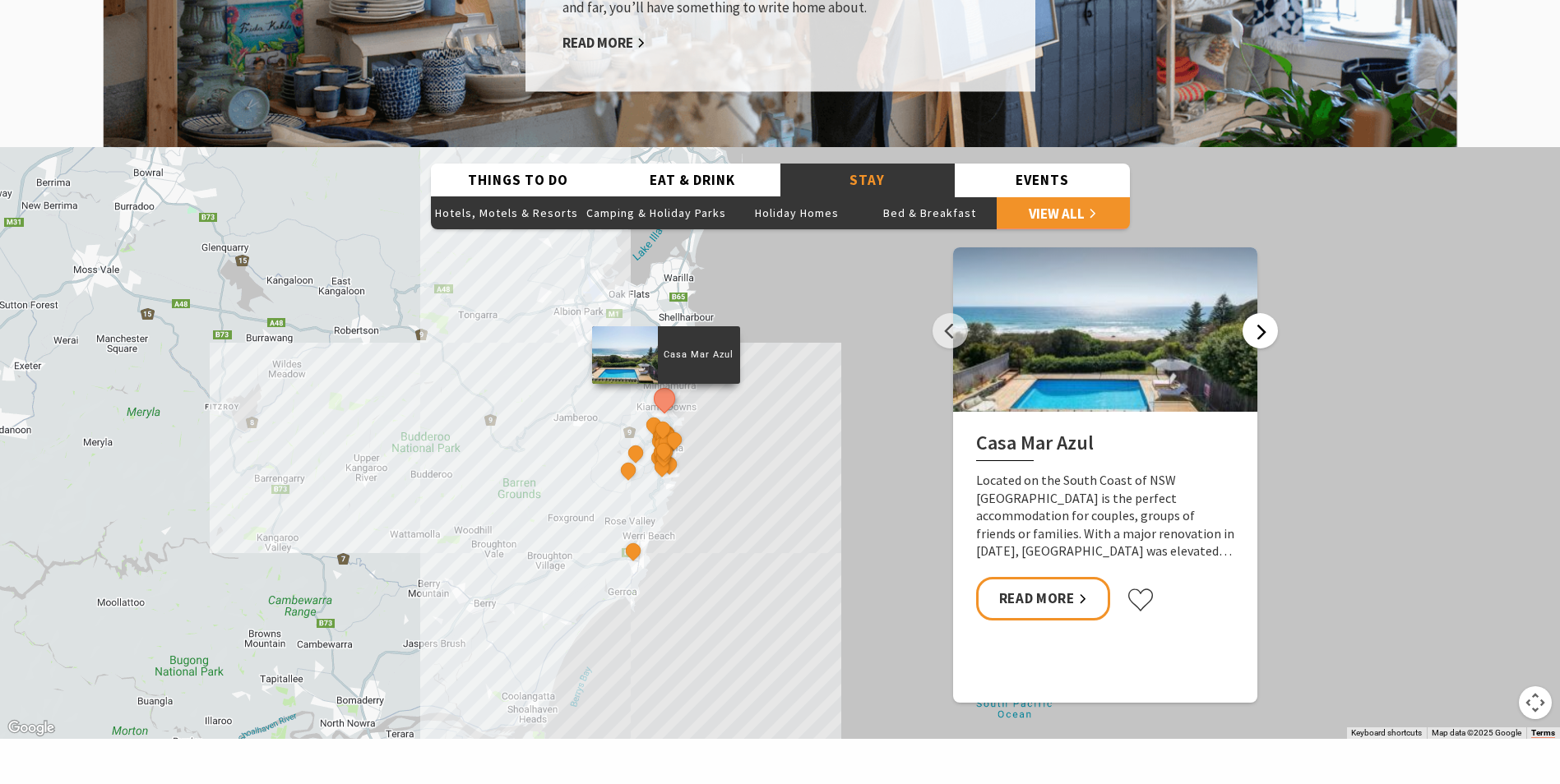
click at [1259, 314] on button "Next" at bounding box center [1260, 331] width 35 height 35
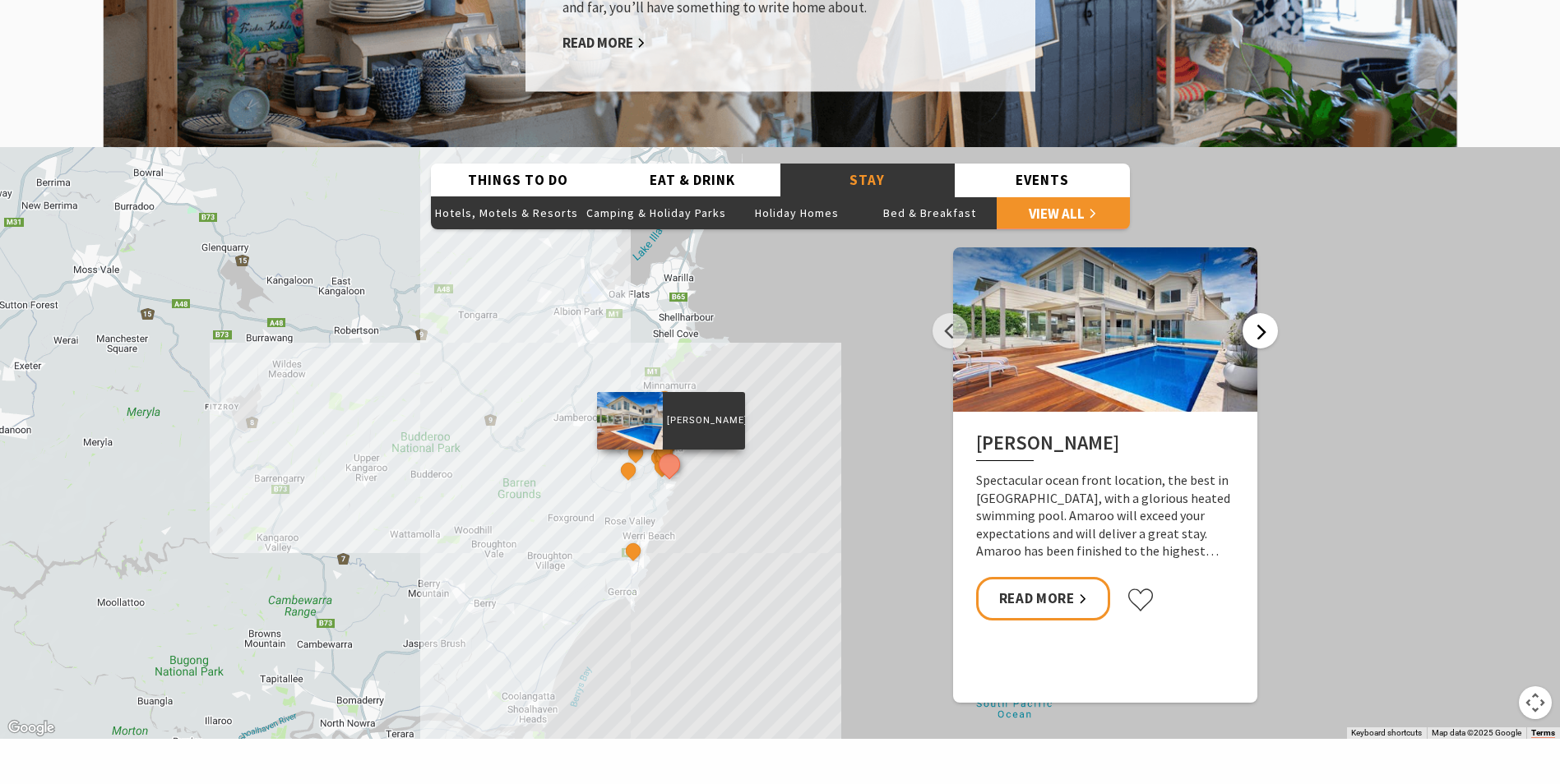
click at [1259, 314] on button "Next" at bounding box center [1260, 331] width 35 height 35
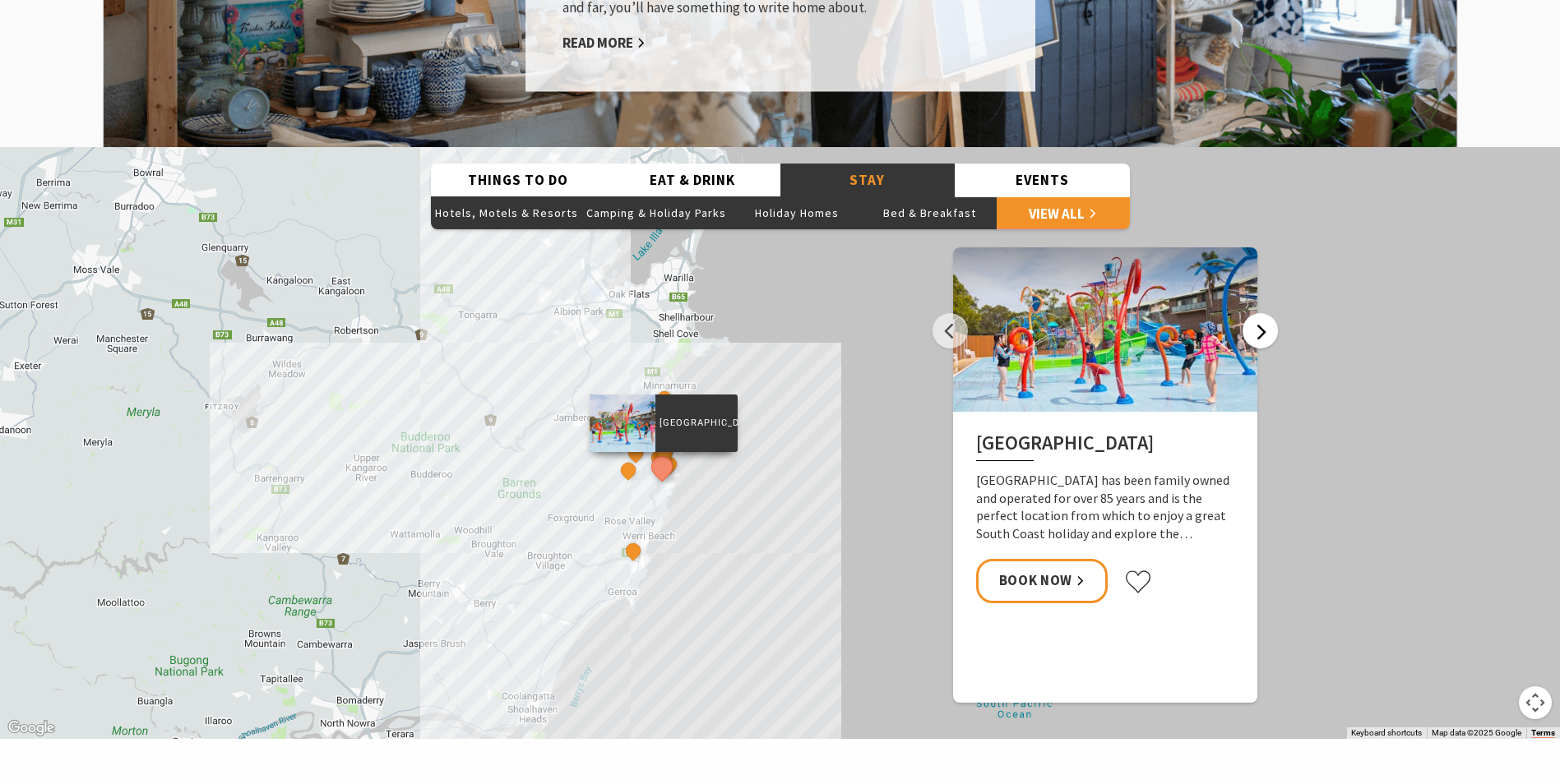
click at [1259, 314] on button "Next" at bounding box center [1260, 331] width 35 height 35
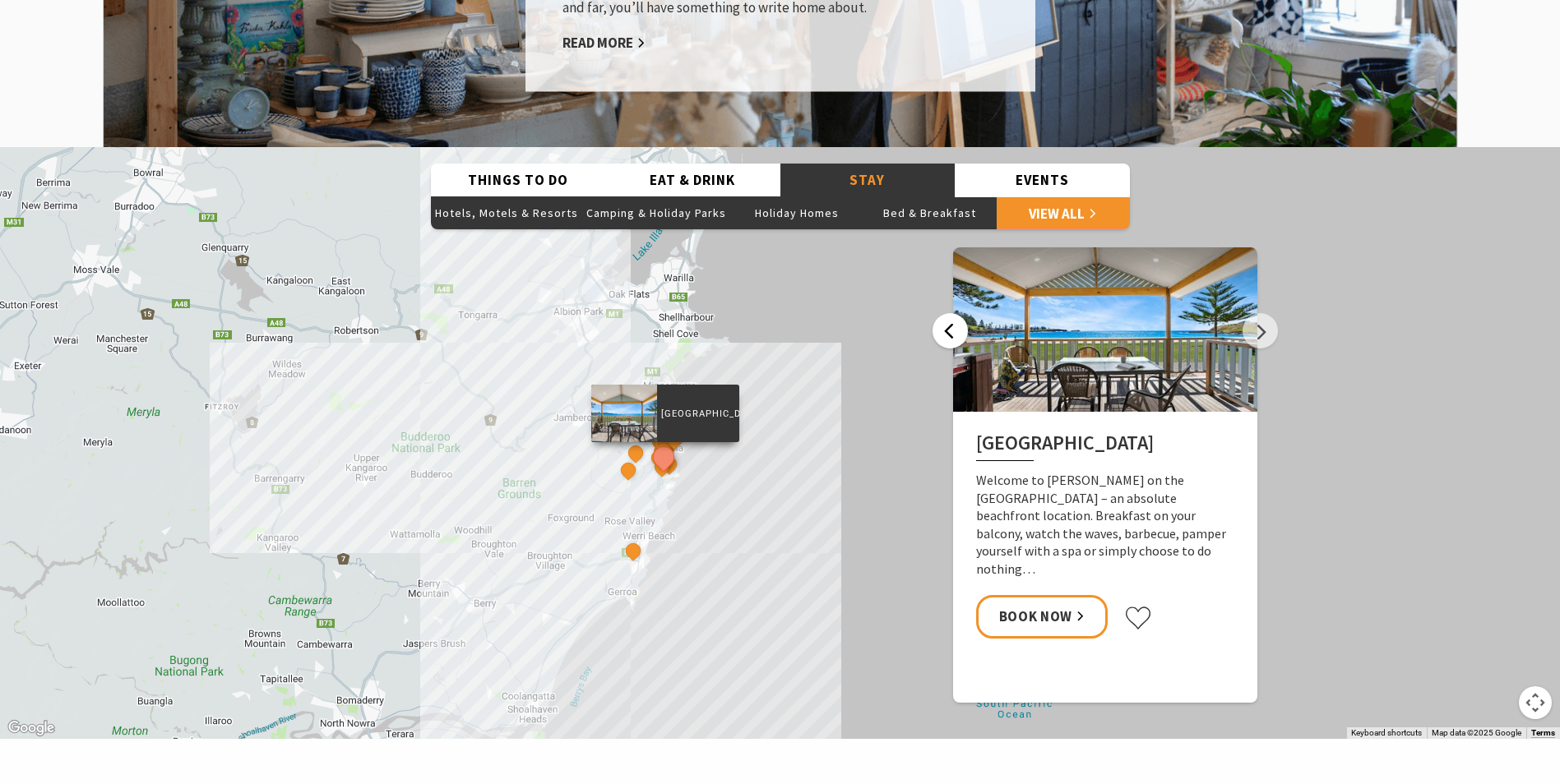
click at [954, 314] on button "Previous" at bounding box center [950, 331] width 35 height 35
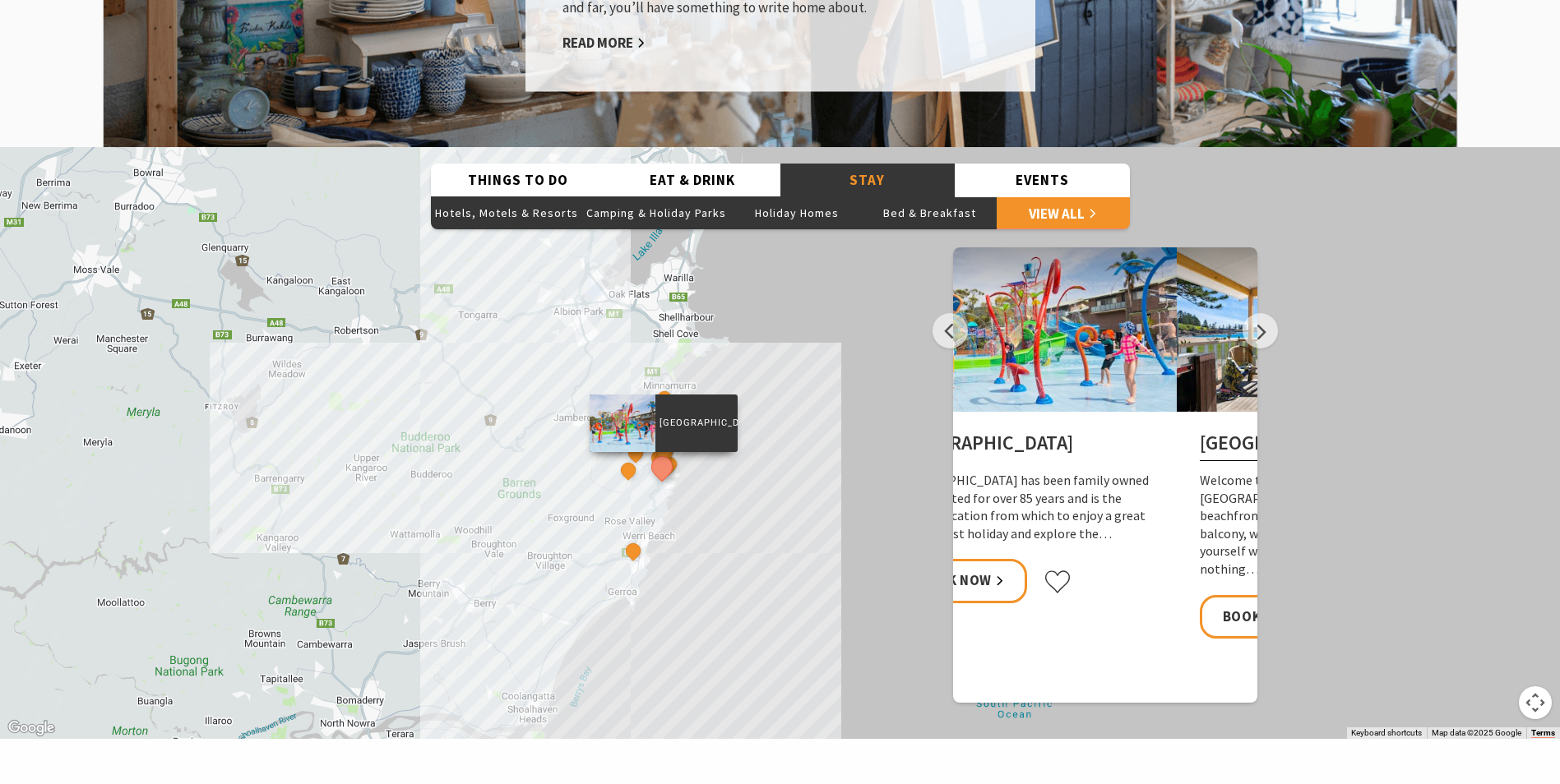
drag, startPoint x: 1235, startPoint y: 410, endPoint x: 1154, endPoint y: 414, distance: 81.1
click at [1154, 414] on div "BIG4 Easts Beach Holiday Park BIG4 Easts Beach Holiday Park has been family own…" at bounding box center [1024, 518] width 304 height 214
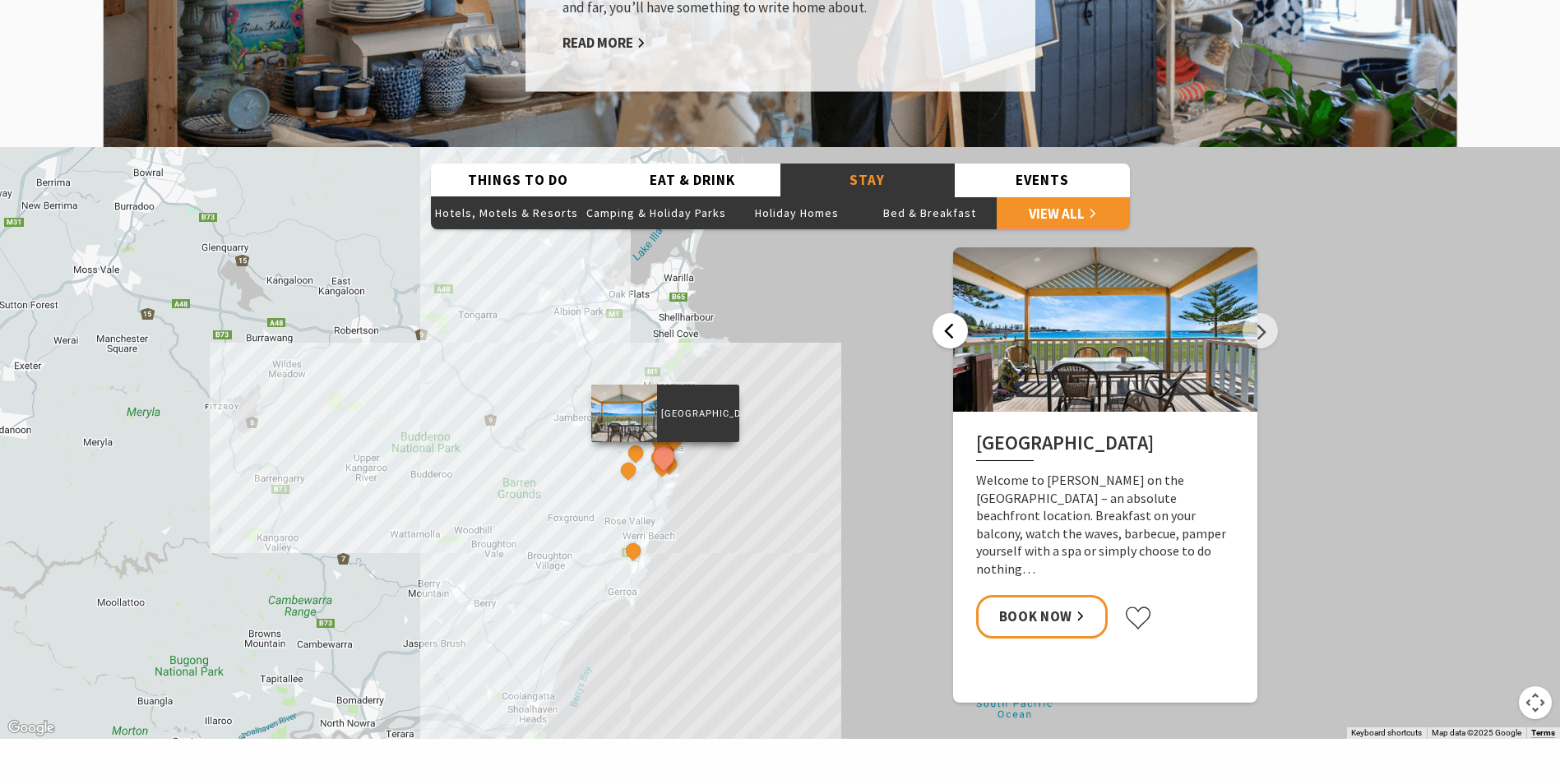
click at [953, 314] on button "Previous" at bounding box center [950, 331] width 35 height 35
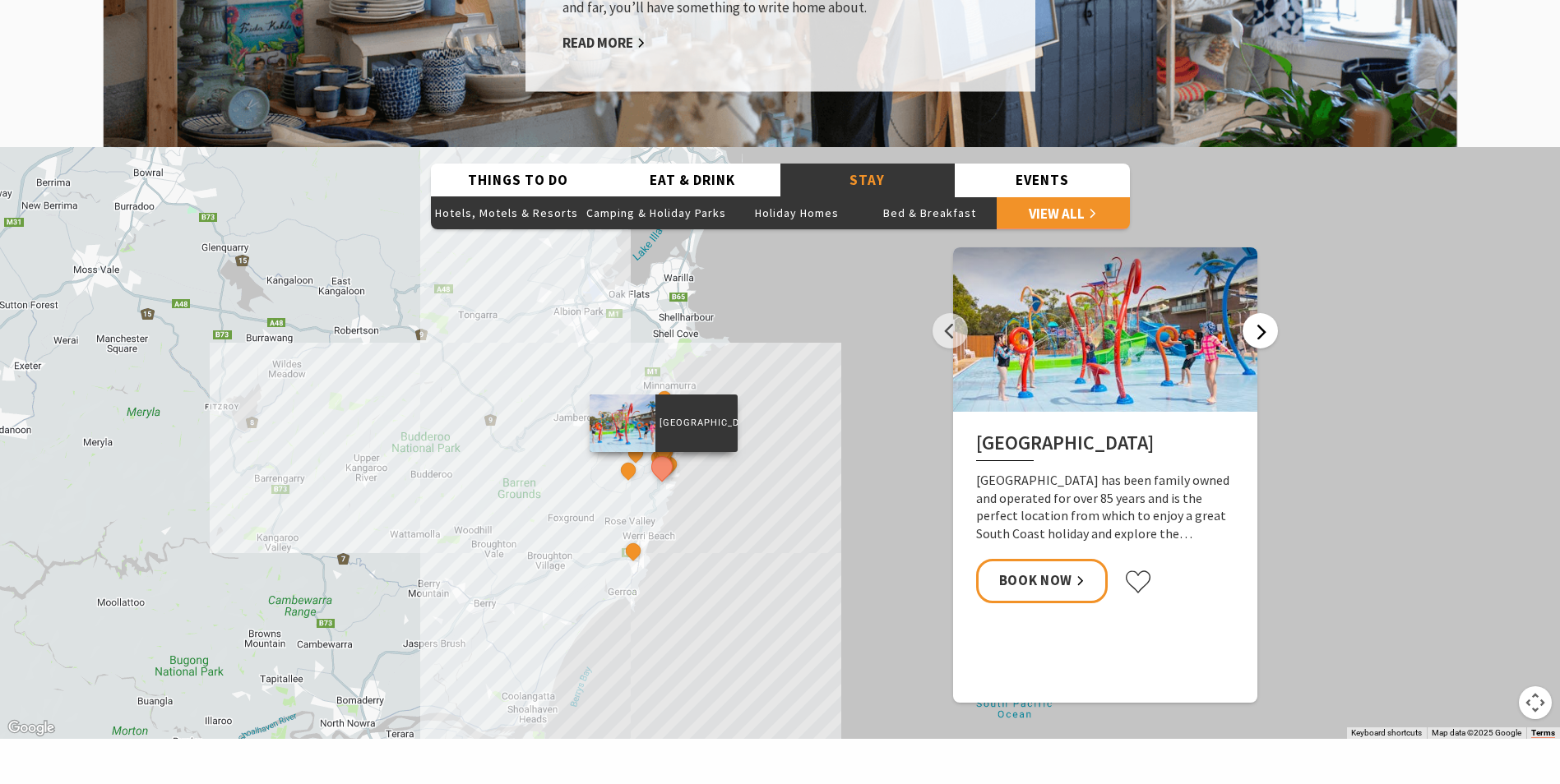
click at [1269, 314] on button "Next" at bounding box center [1260, 331] width 35 height 35
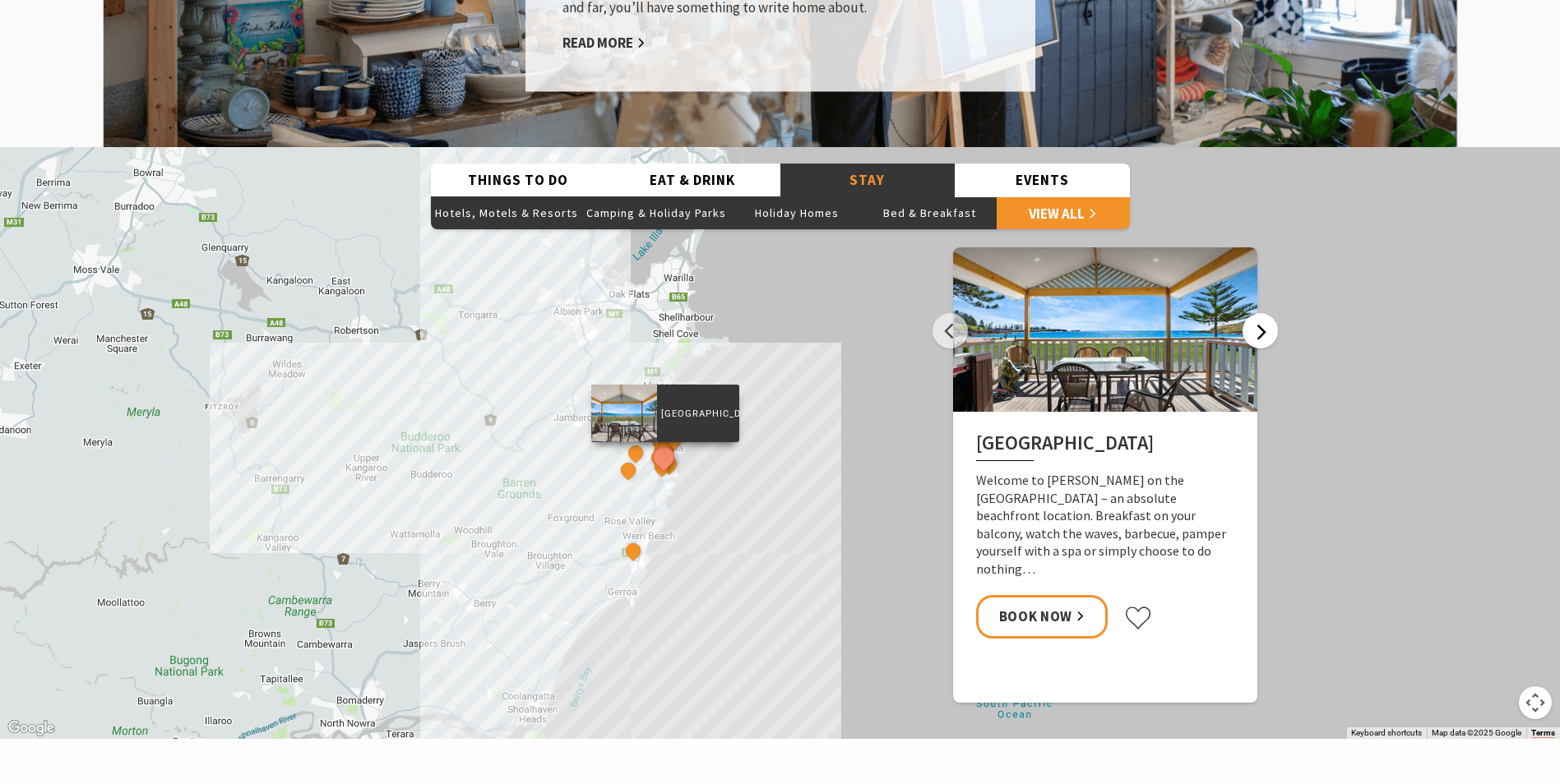
click at [1258, 314] on button "Next" at bounding box center [1260, 331] width 35 height 35
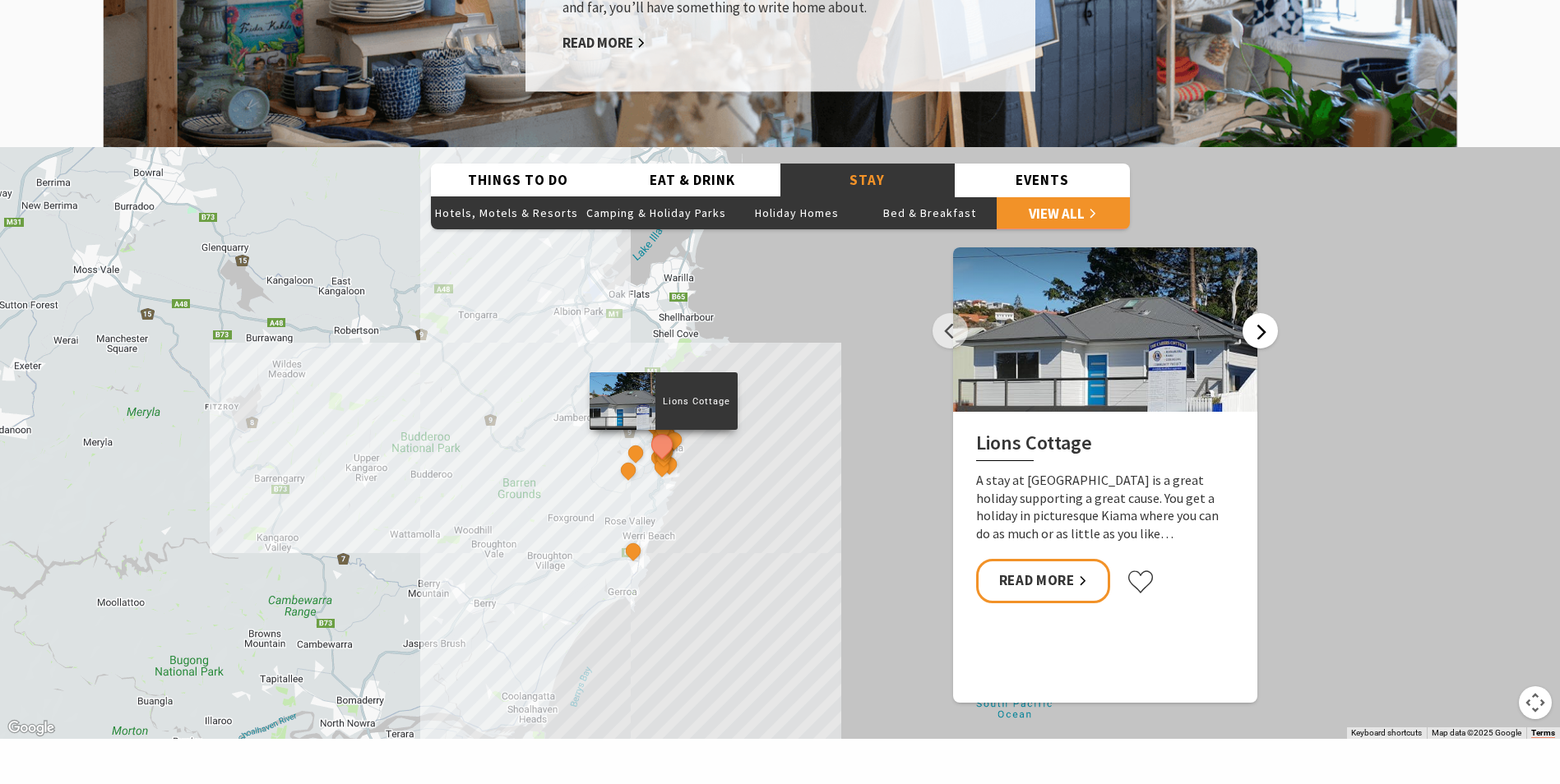
click at [1267, 314] on button "Next" at bounding box center [1260, 331] width 35 height 35
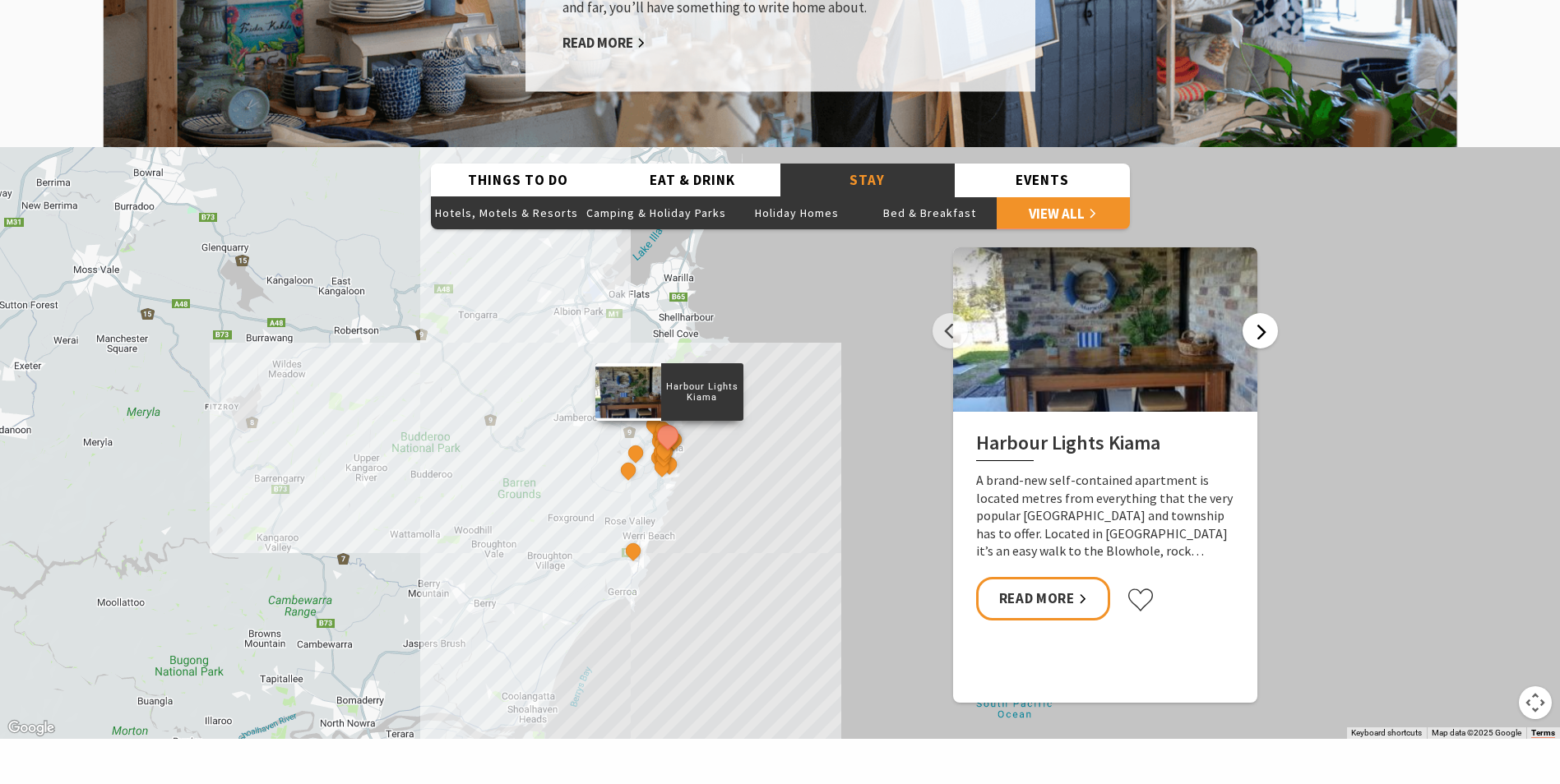
click at [1267, 314] on button "Next" at bounding box center [1260, 331] width 35 height 35
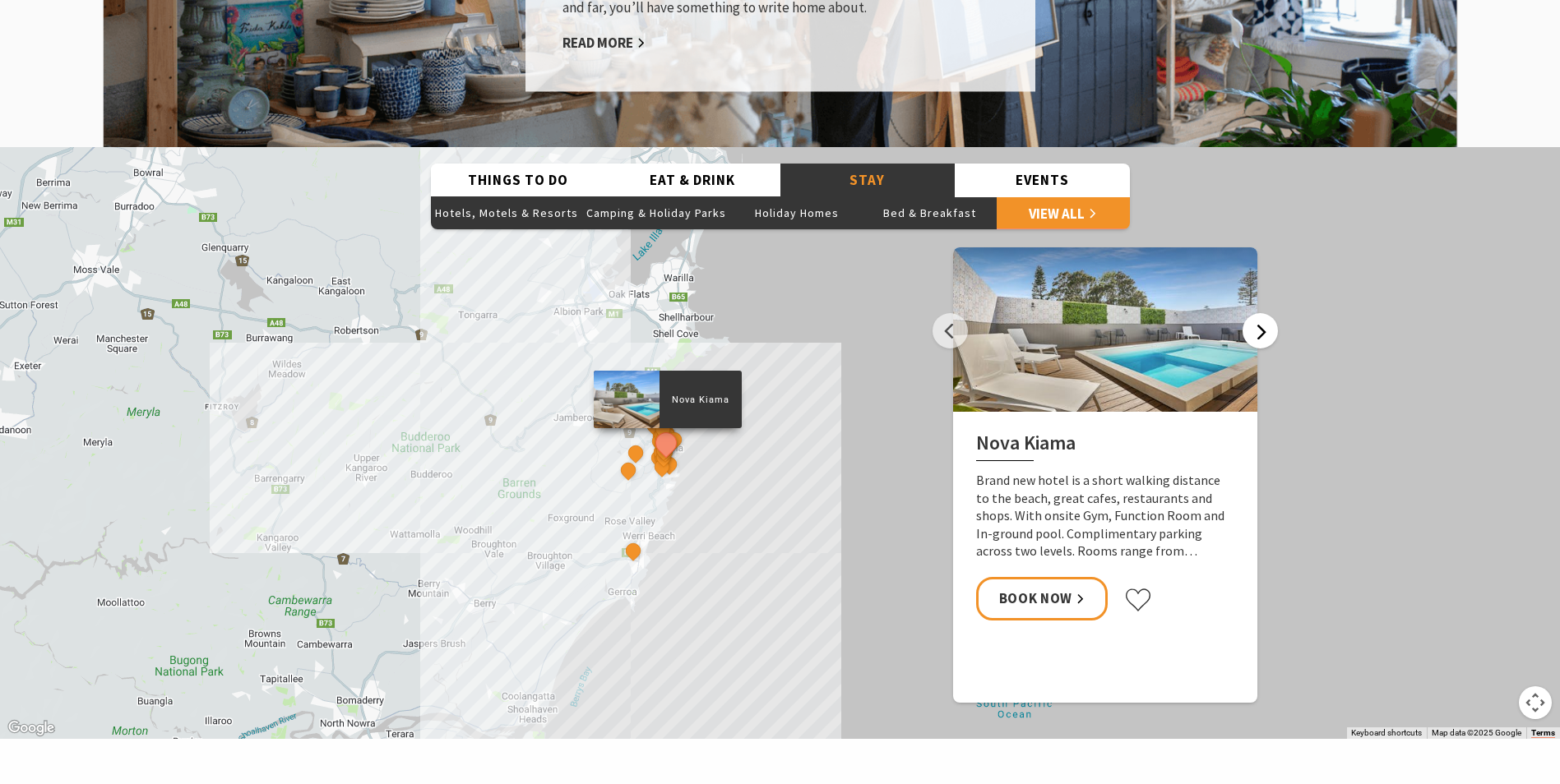
click at [1267, 314] on button "Next" at bounding box center [1260, 331] width 35 height 35
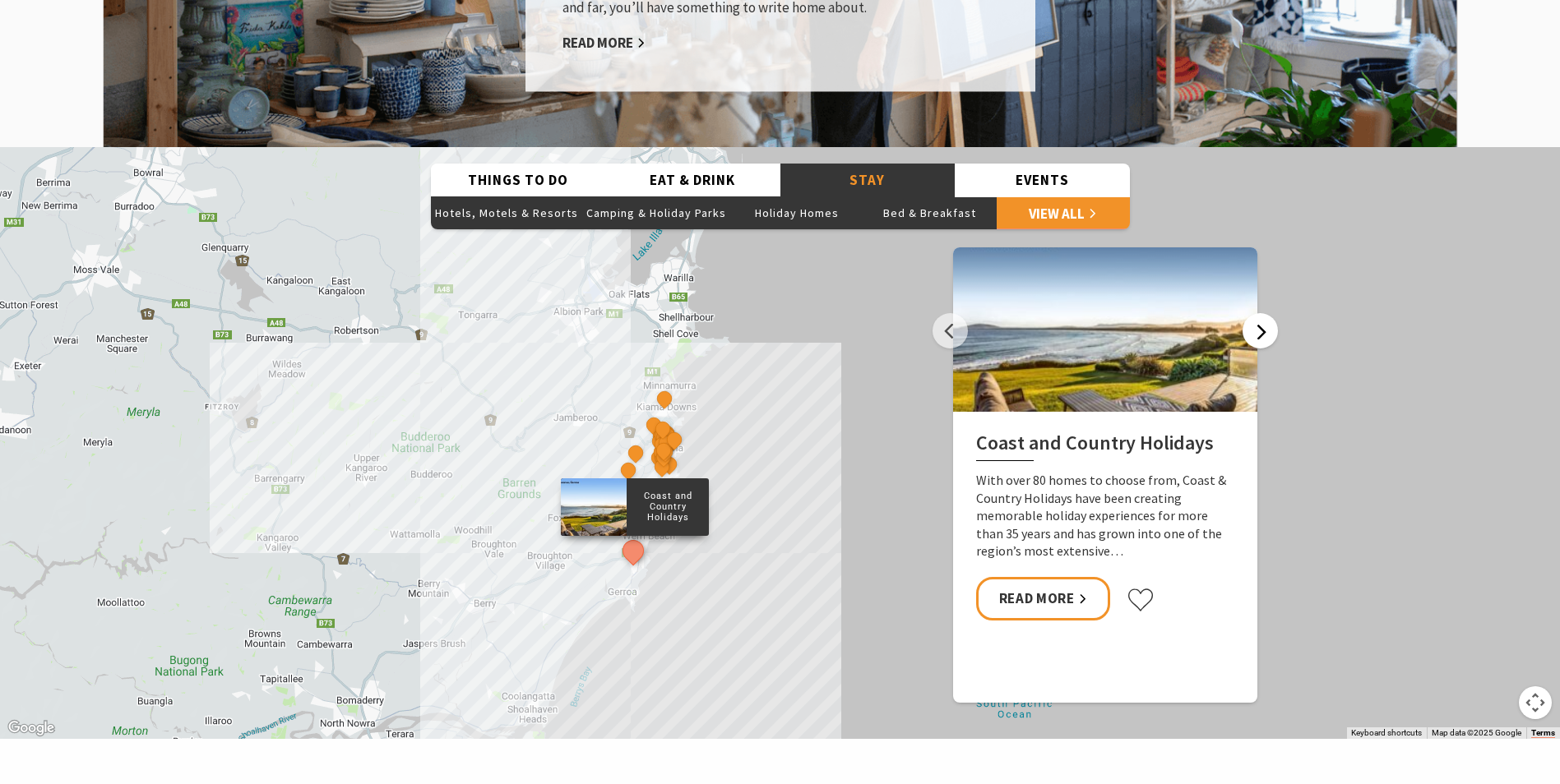
click at [1267, 314] on button "Next" at bounding box center [1260, 331] width 35 height 35
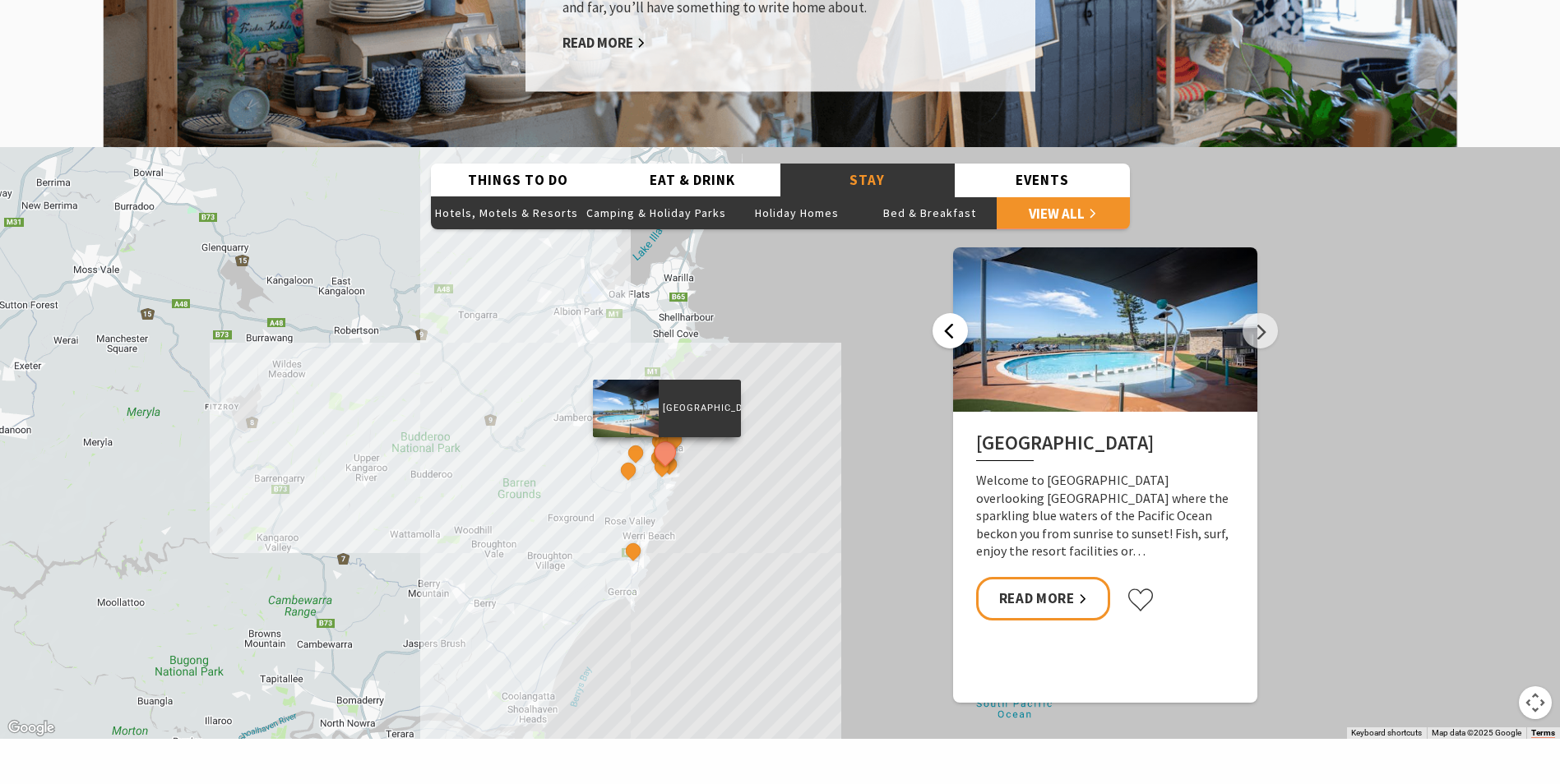
click at [956, 314] on button "Previous" at bounding box center [950, 331] width 35 height 35
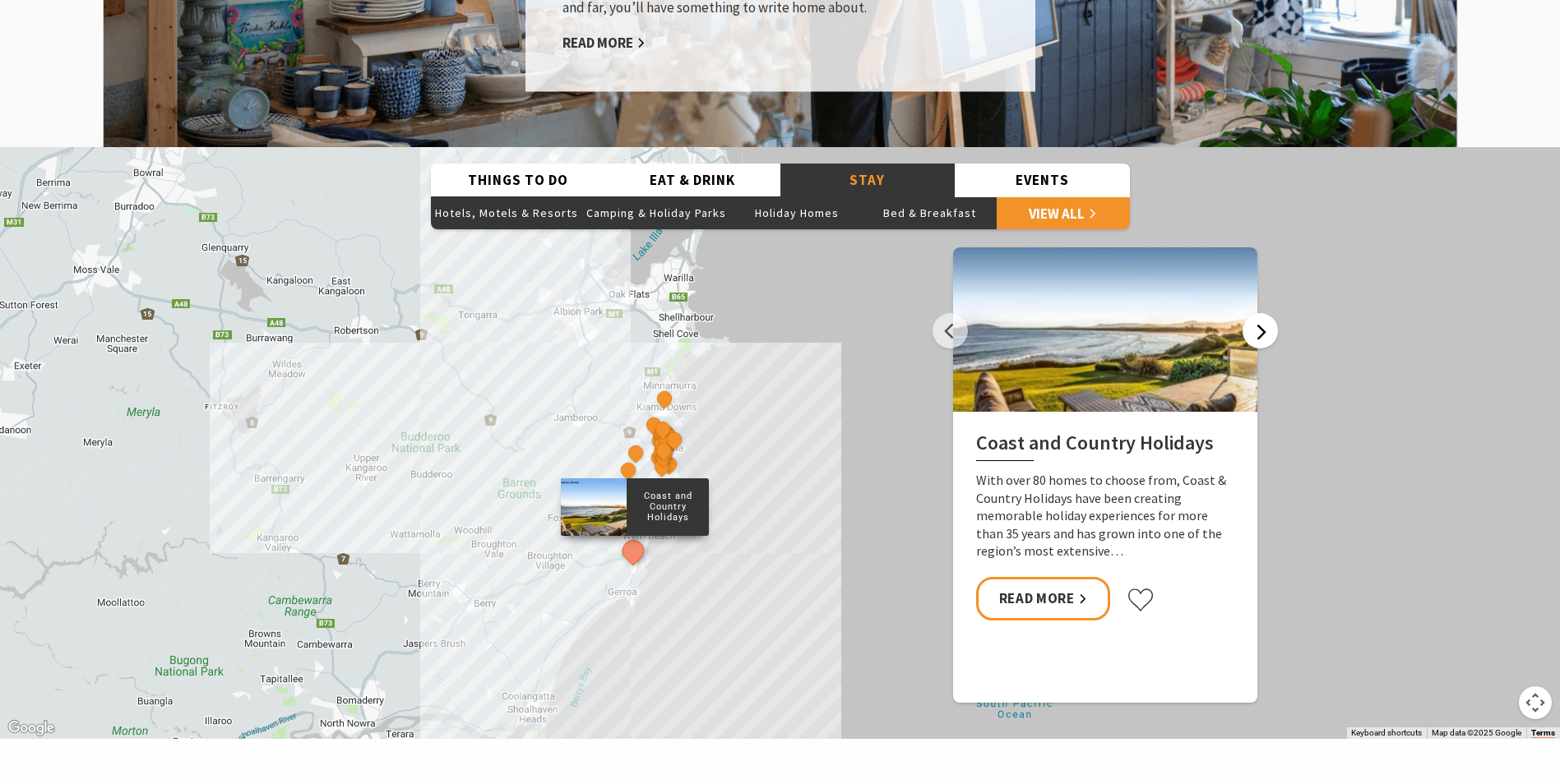
click at [1252, 314] on button "Next" at bounding box center [1260, 331] width 35 height 35
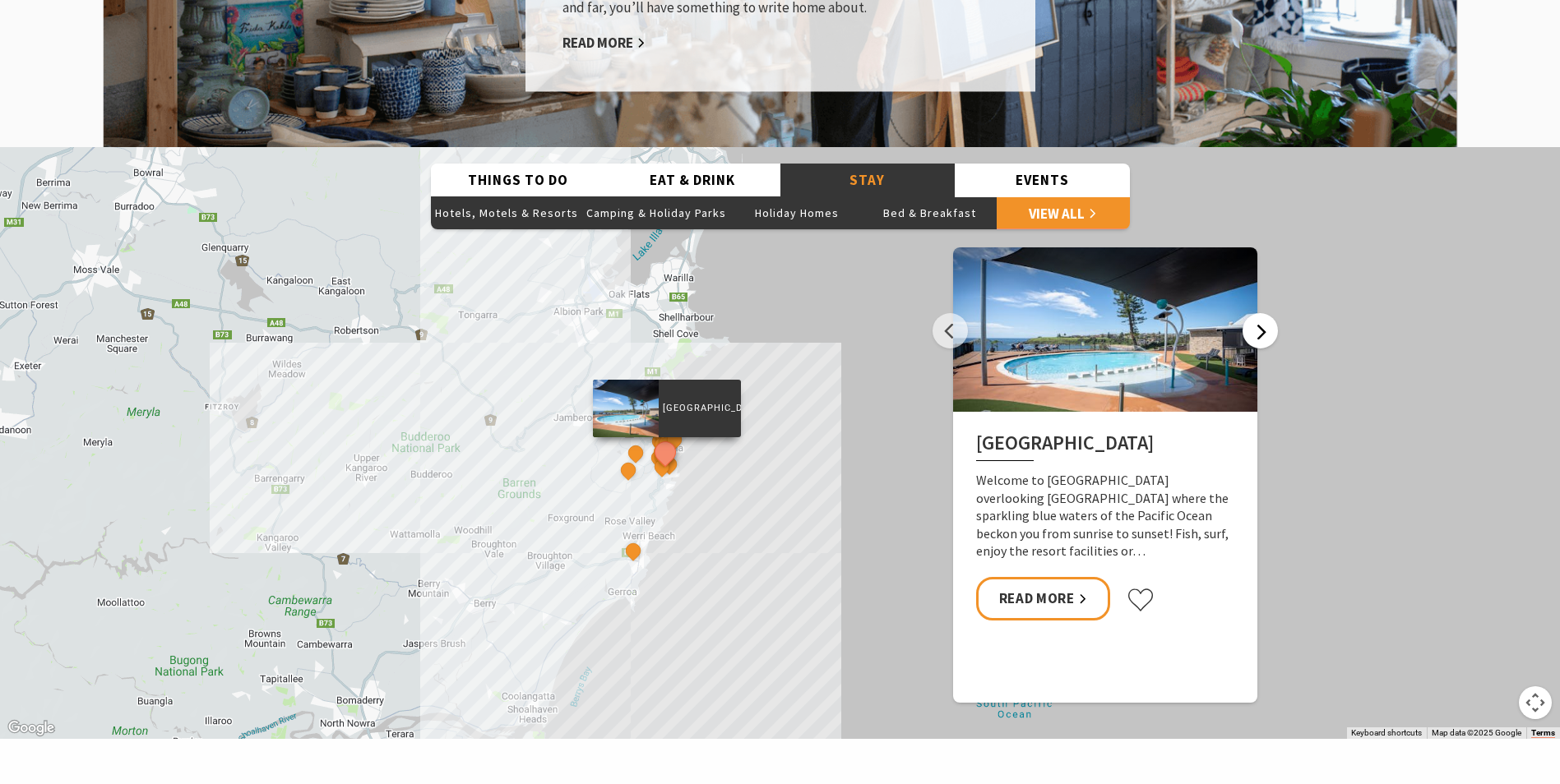
click at [1251, 314] on button "Next" at bounding box center [1260, 331] width 35 height 35
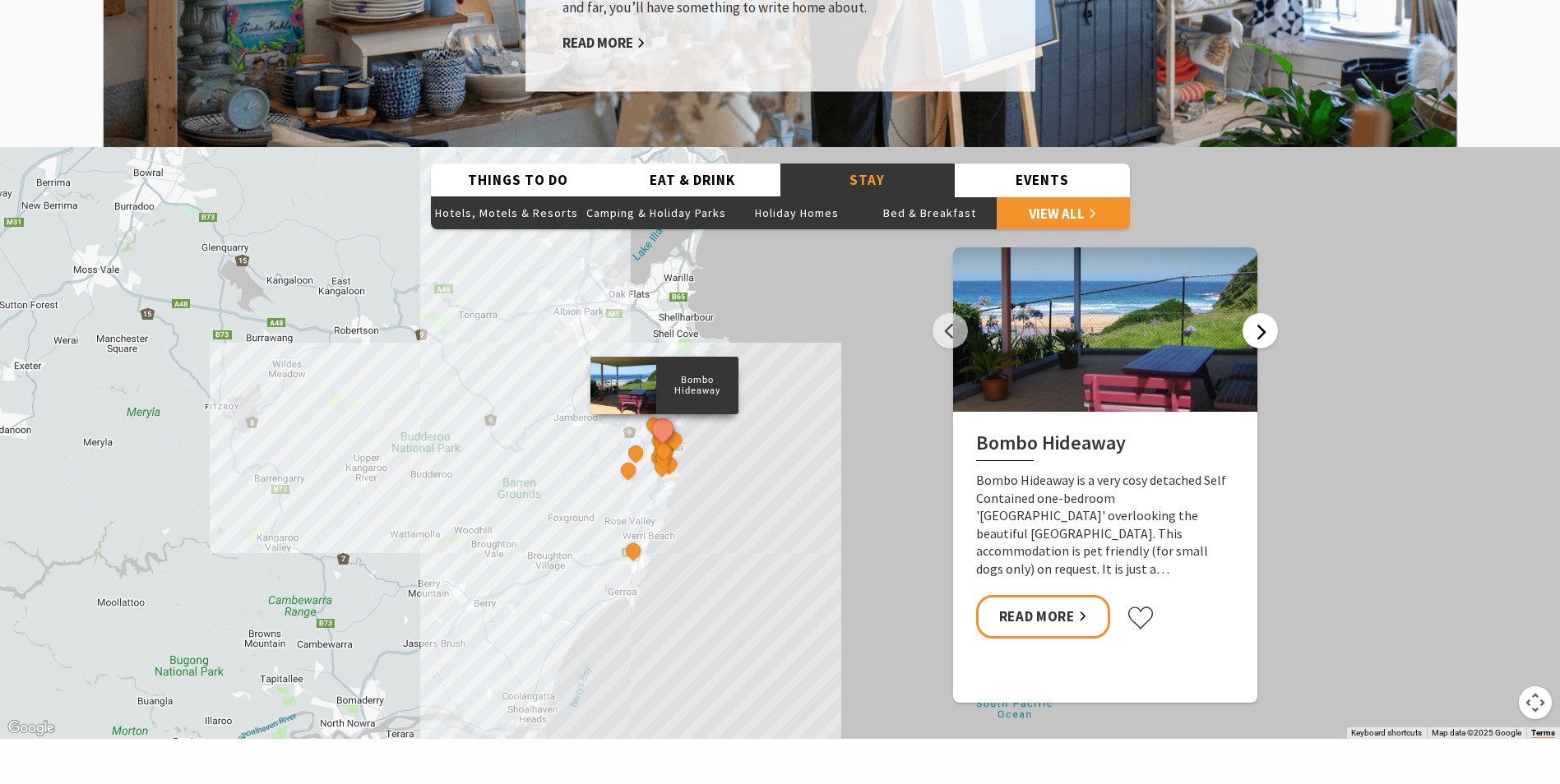
click at [1259, 314] on button "Next" at bounding box center [1260, 331] width 35 height 35
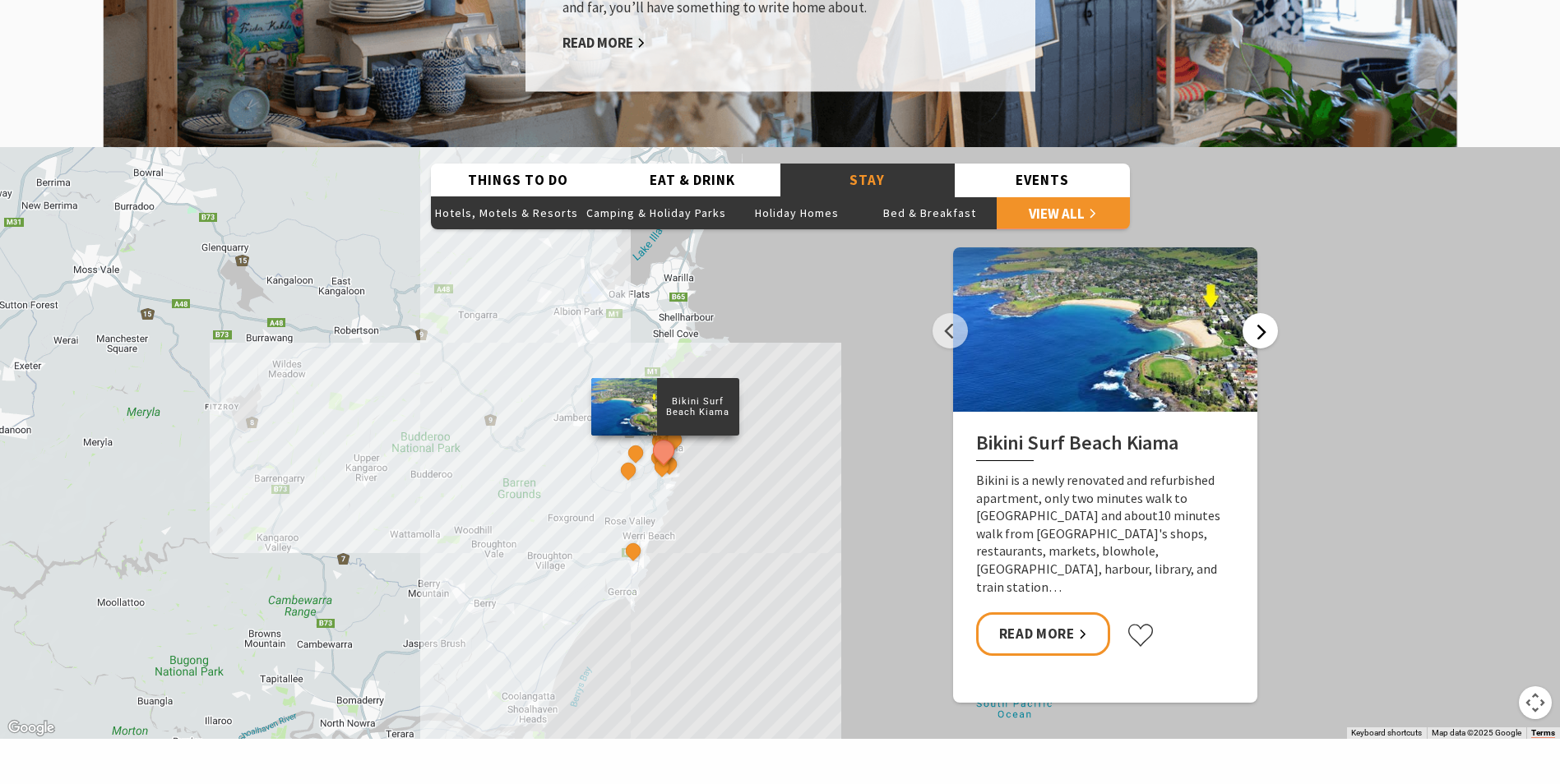
click at [1262, 314] on button "Next" at bounding box center [1260, 331] width 35 height 35
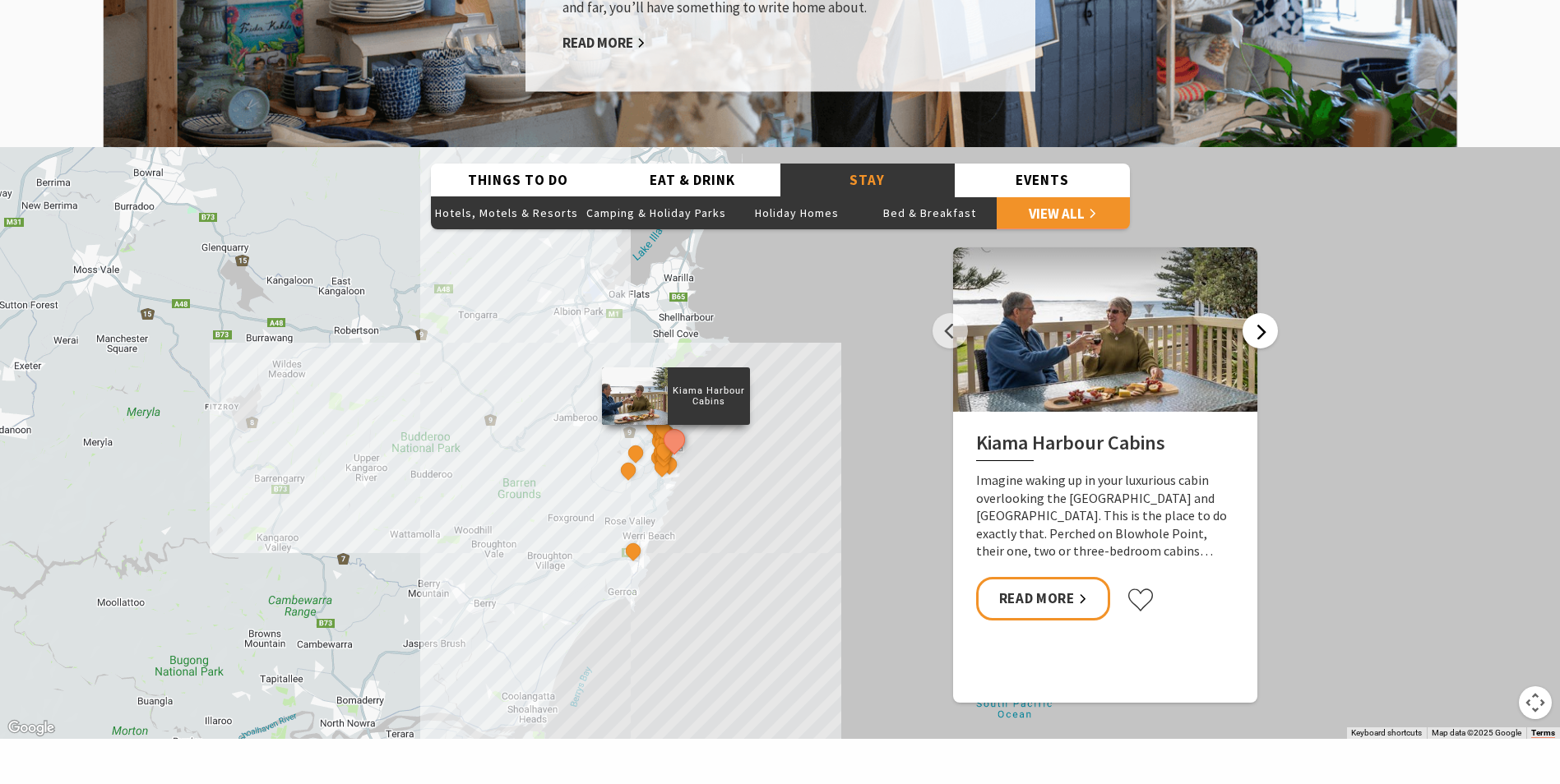
click at [1262, 314] on button "Next" at bounding box center [1260, 331] width 35 height 35
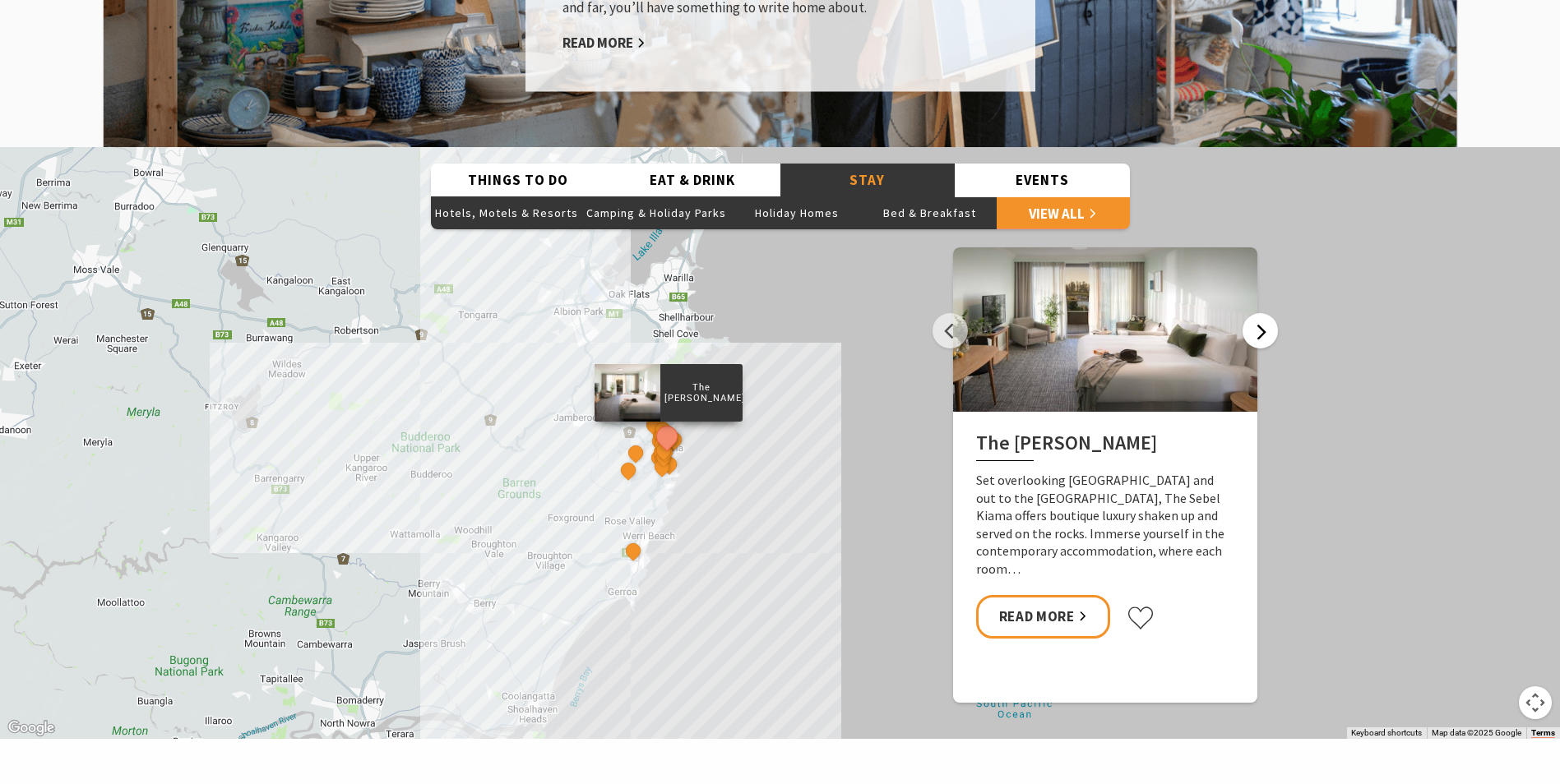
click at [1262, 314] on button "Next" at bounding box center [1260, 331] width 35 height 35
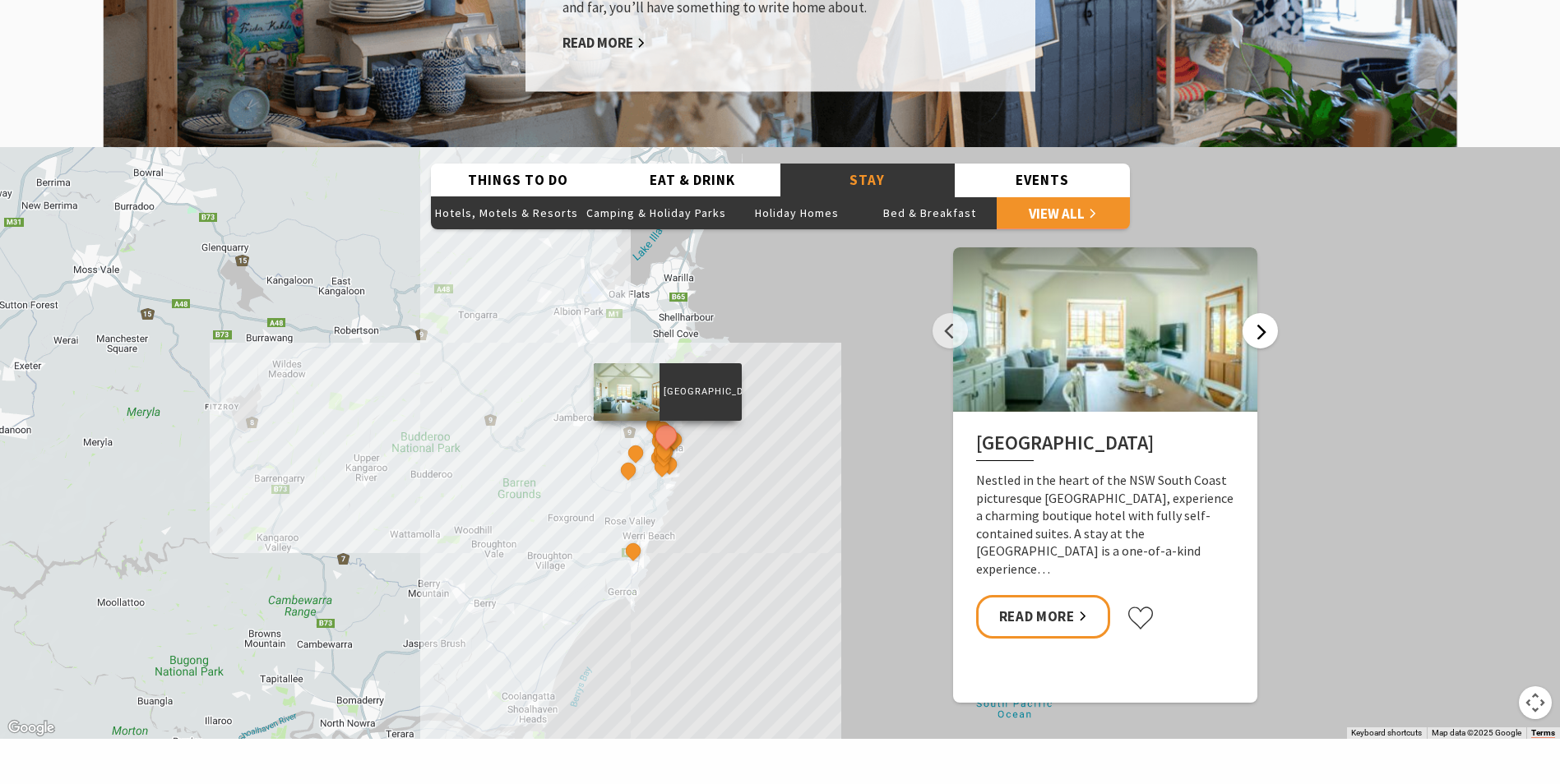
click at [1262, 314] on button "Next" at bounding box center [1260, 331] width 35 height 35
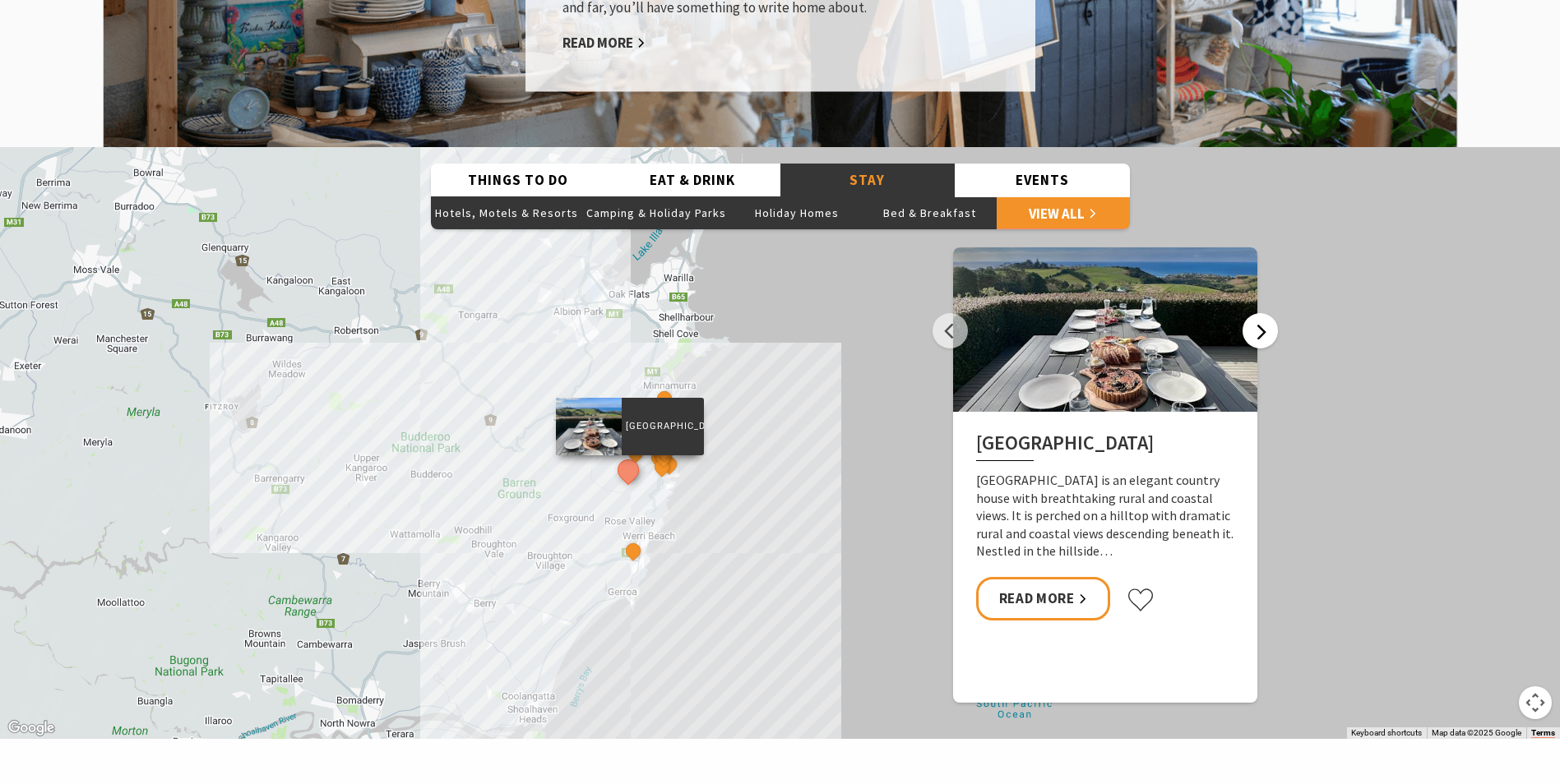
click at [1262, 314] on button "Next" at bounding box center [1260, 331] width 35 height 35
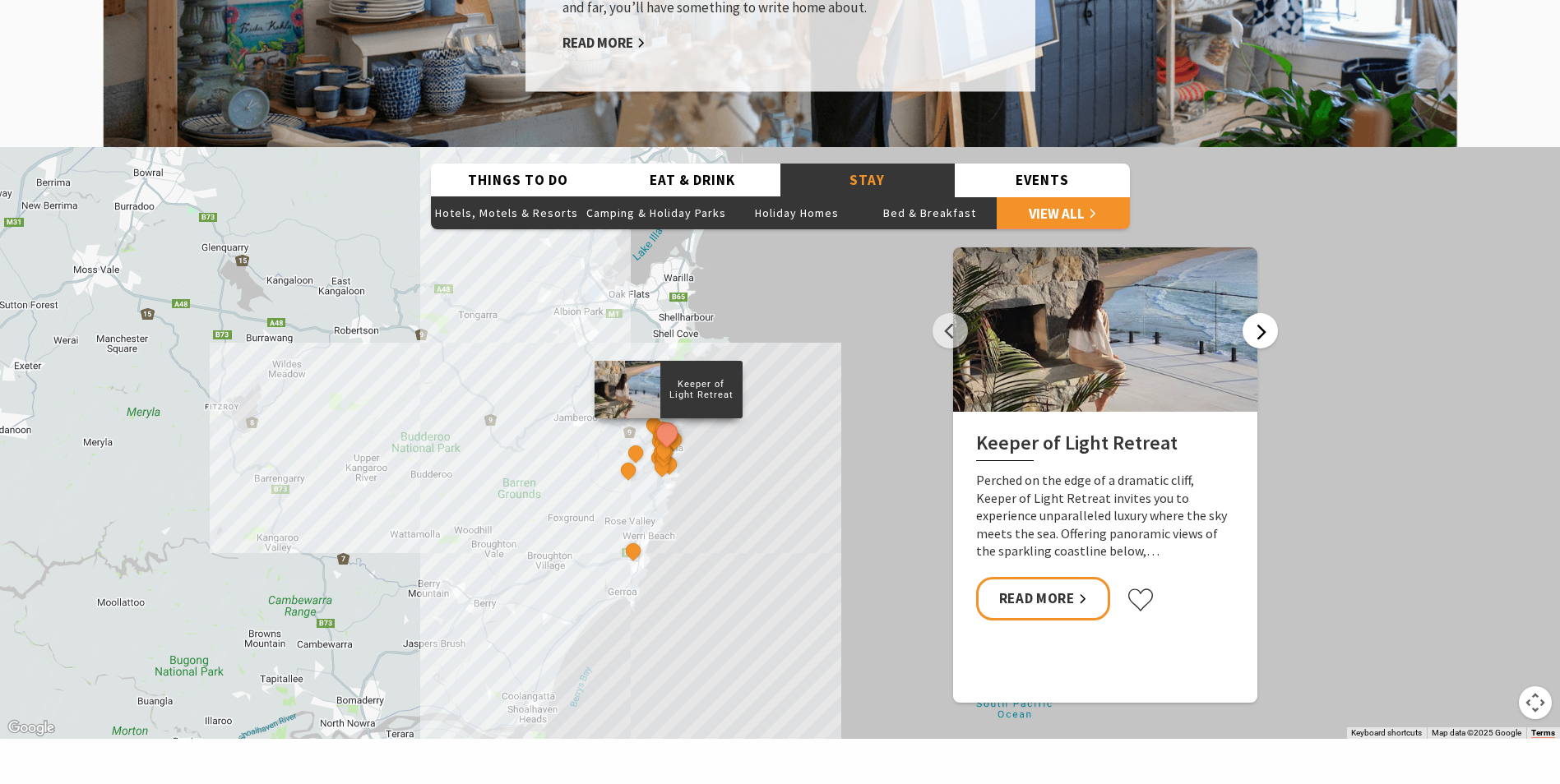
click at [1262, 314] on button "Next" at bounding box center [1260, 331] width 35 height 35
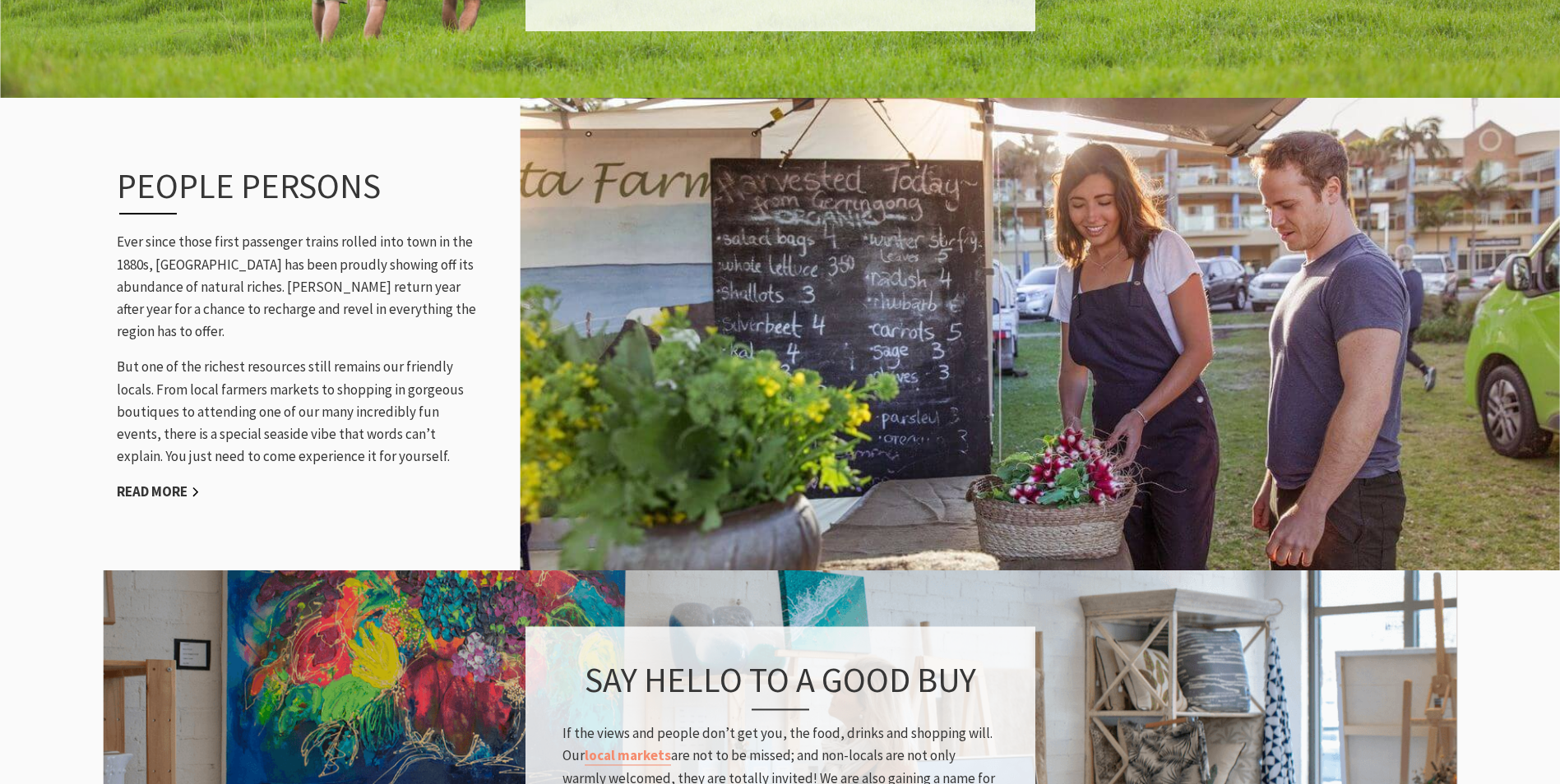
scroll to position [1973, 0]
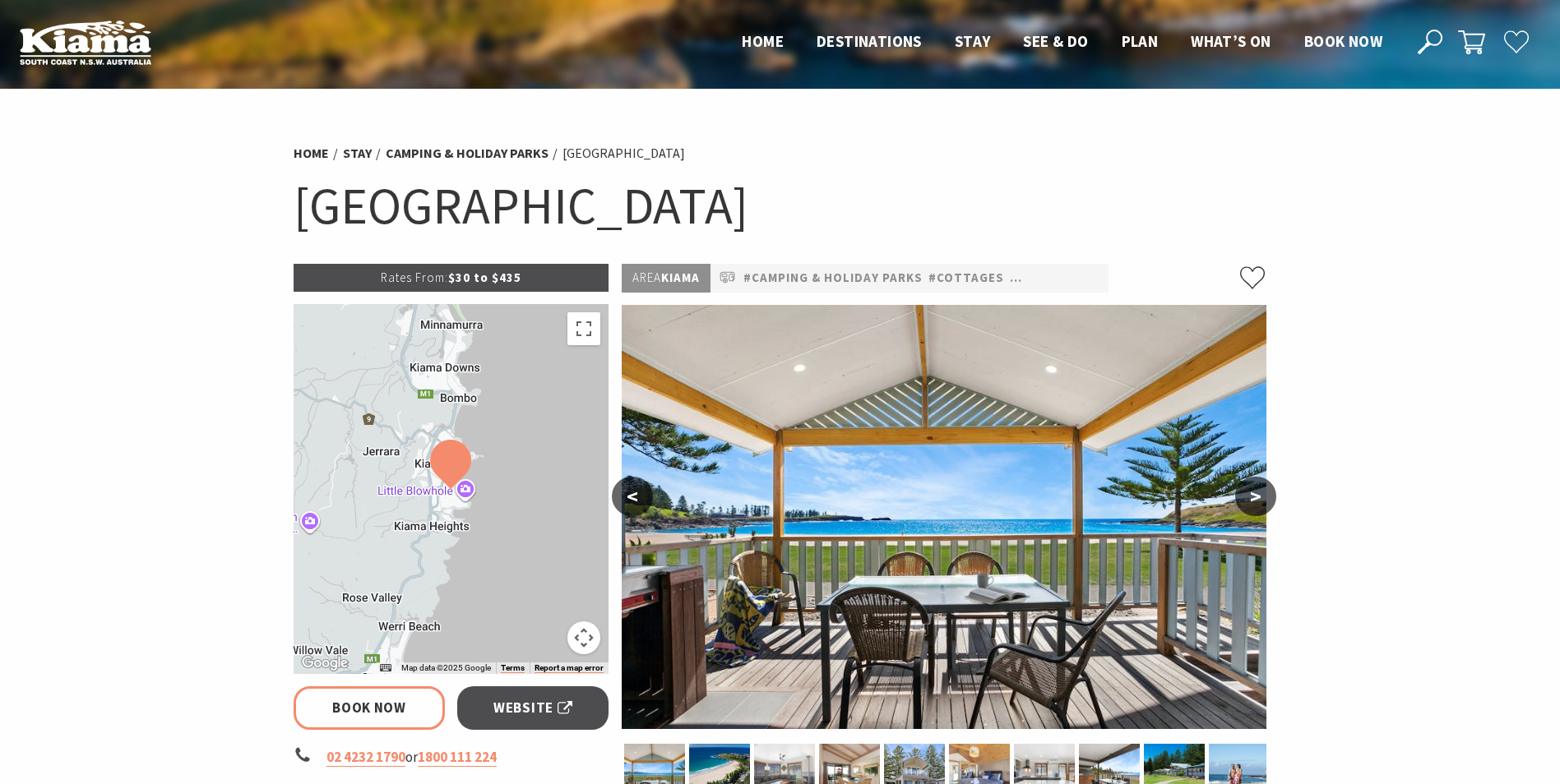
select select "3"
select select "2"
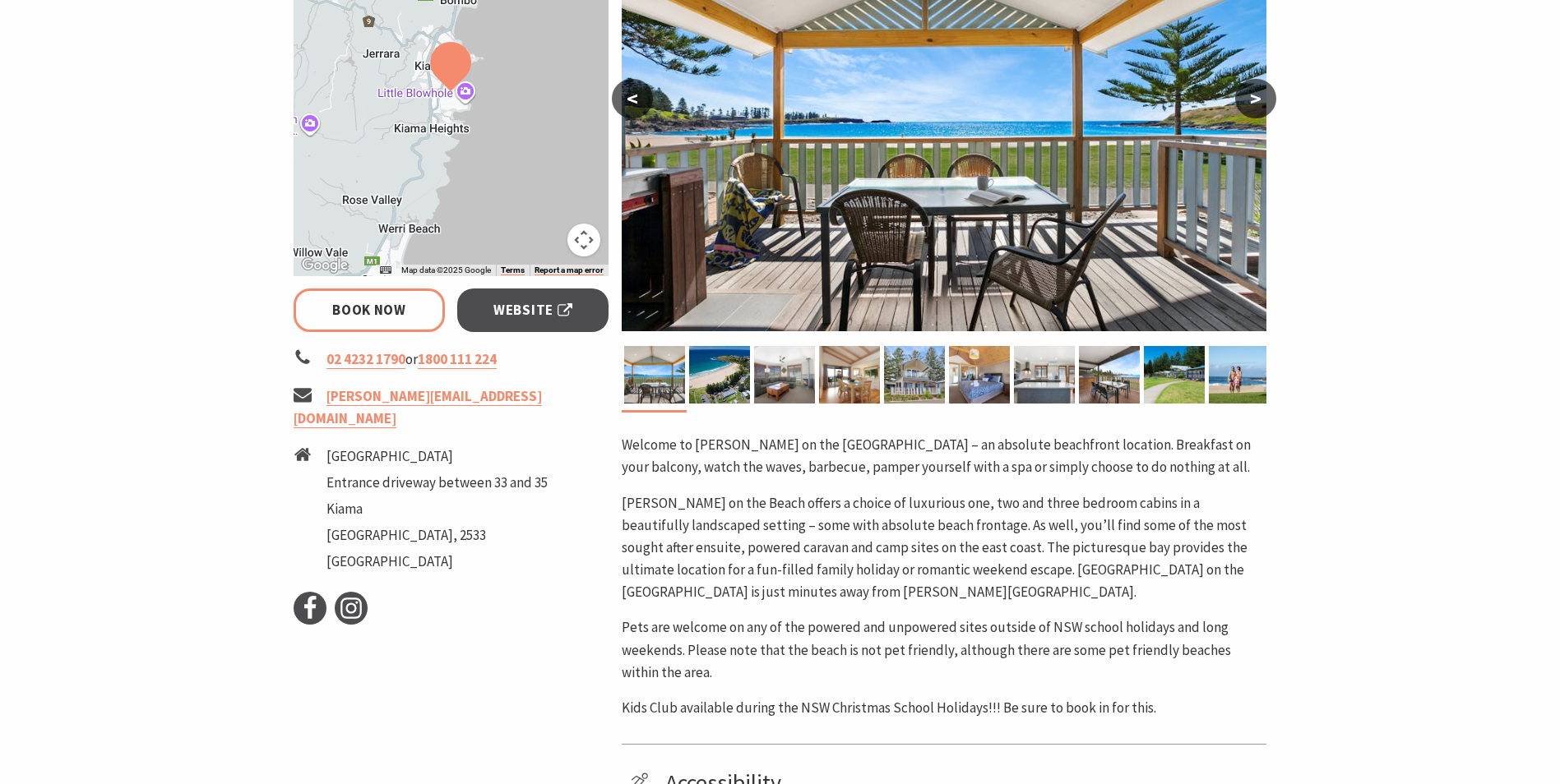
scroll to position [246, 0]
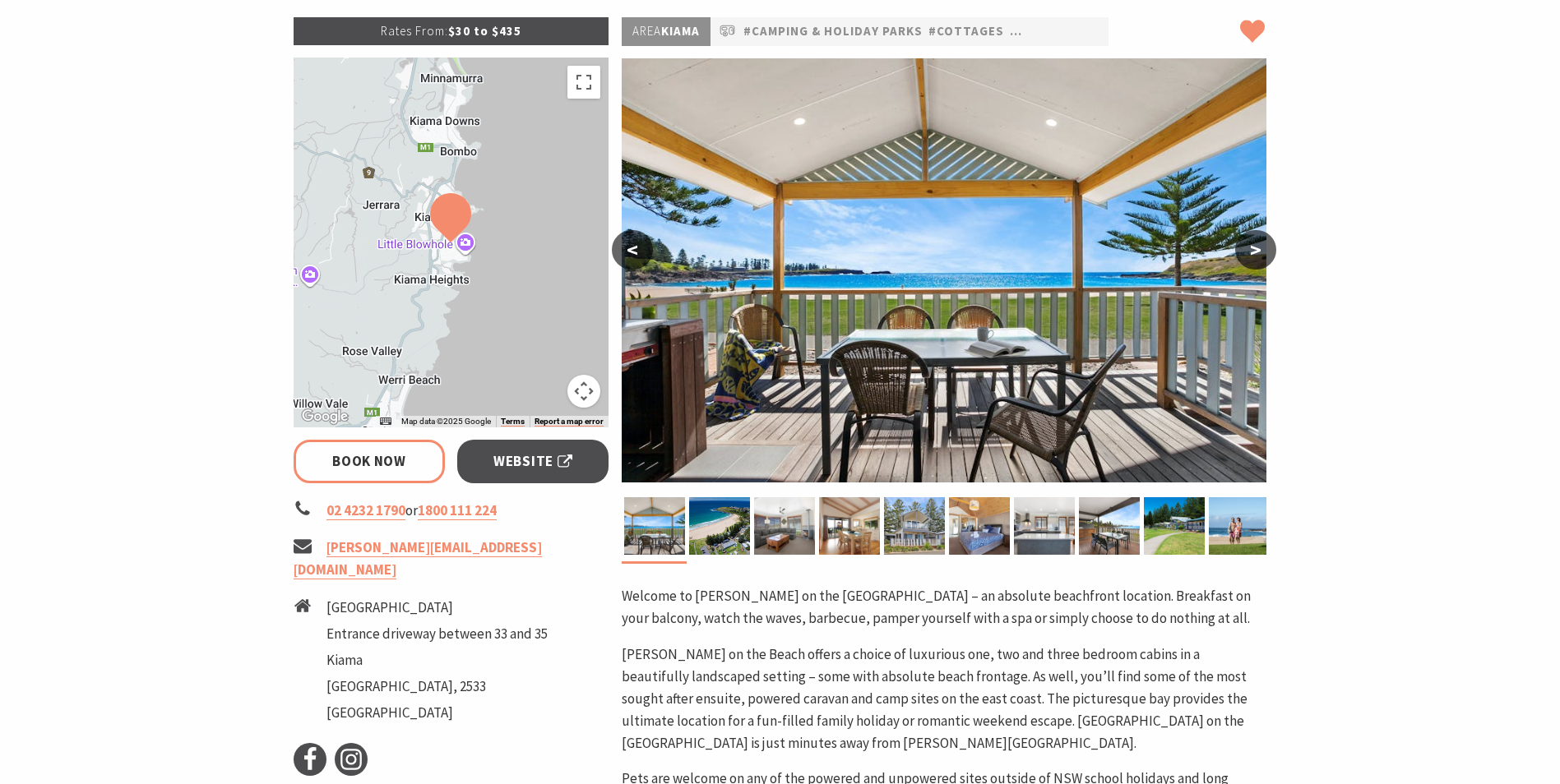
select select "3"
